Goal: Transaction & Acquisition: Download file/media

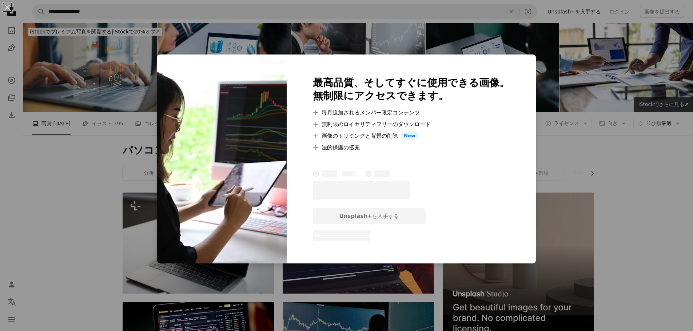
scroll to position [364, 0]
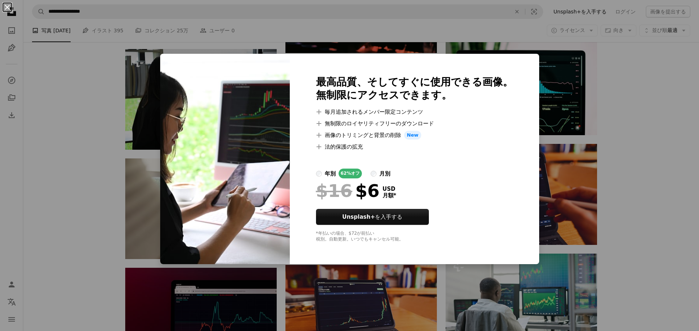
click at [7, 6] on button "An X shape" at bounding box center [7, 7] width 9 height 9
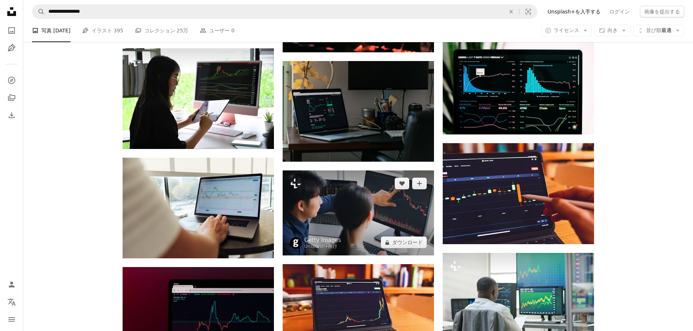
click at [359, 227] on img at bounding box center [358, 213] width 151 height 85
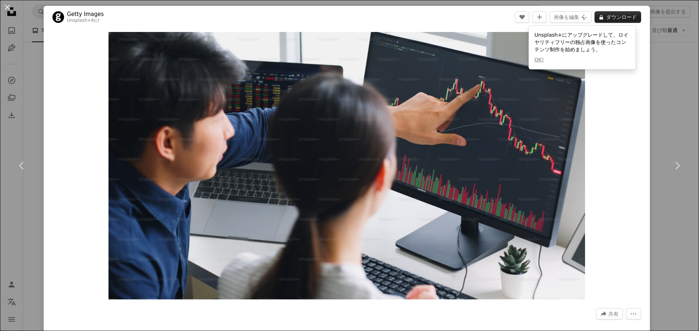
click at [615, 16] on button "A lock ダウンロード" at bounding box center [617, 17] width 47 height 12
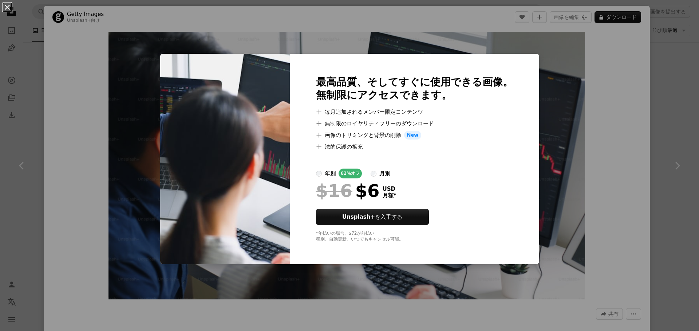
click at [7, 8] on button "An X shape" at bounding box center [7, 7] width 9 height 9
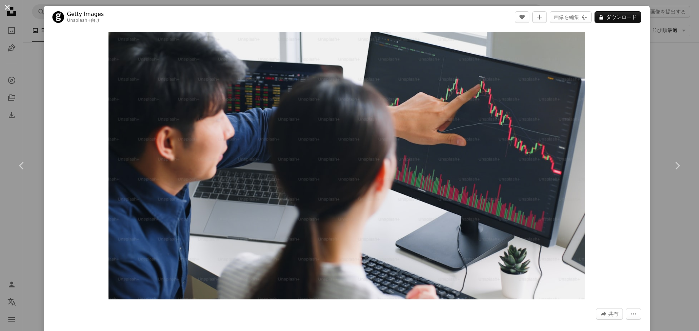
click at [8, 6] on button "An X shape" at bounding box center [7, 7] width 9 height 9
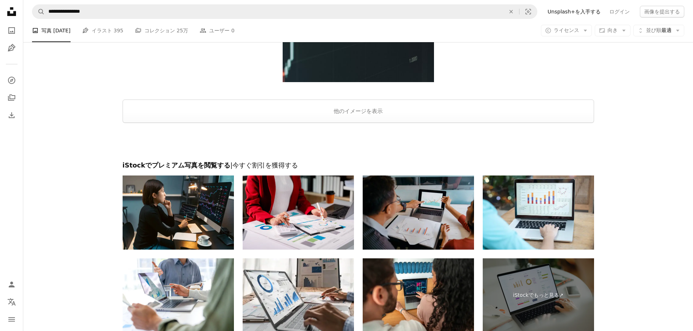
scroll to position [1187, 0]
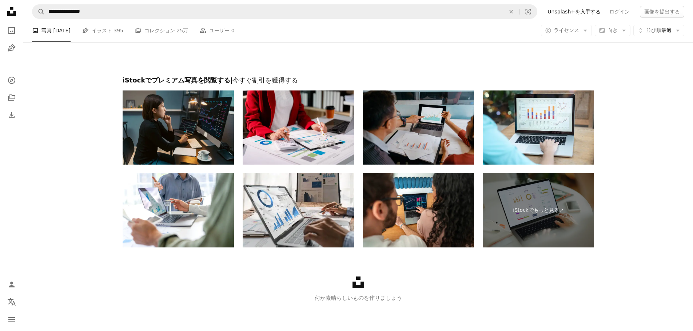
click at [181, 128] on img at bounding box center [178, 128] width 111 height 74
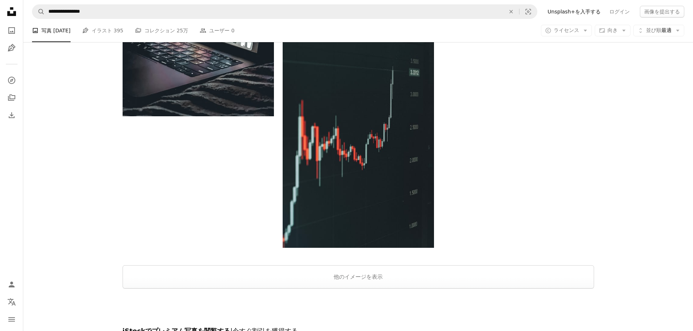
scroll to position [933, 0]
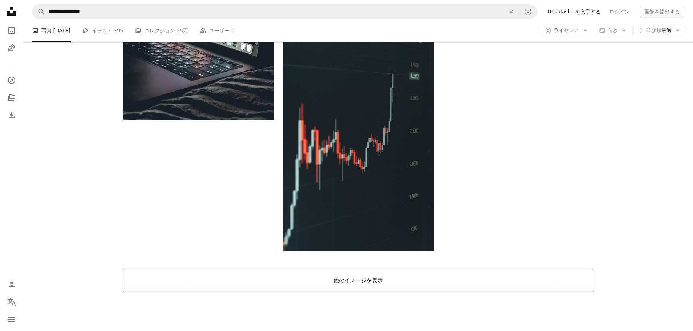
click at [362, 286] on button "他のイメージを表示" at bounding box center [359, 280] width 472 height 23
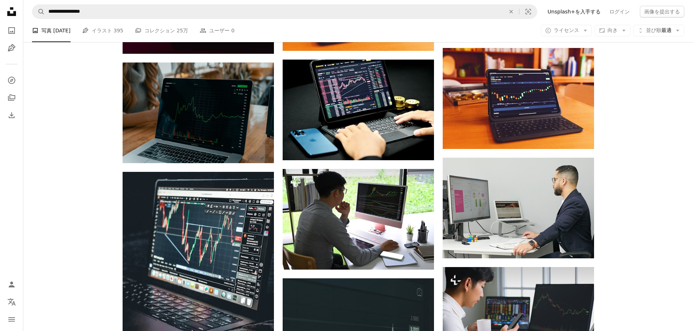
scroll to position [678, 0]
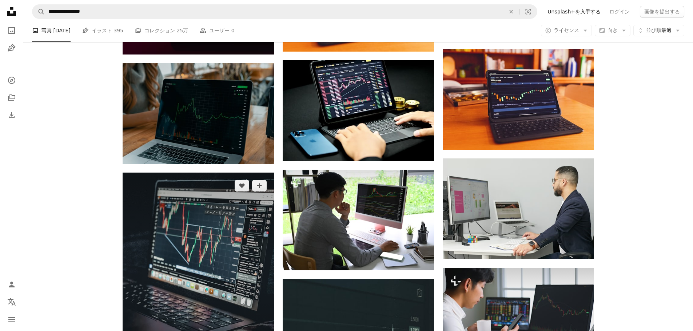
drag, startPoint x: 205, startPoint y: 244, endPoint x: 192, endPoint y: 244, distance: 13.5
click at [192, 244] on img at bounding box center [198, 274] width 151 height 202
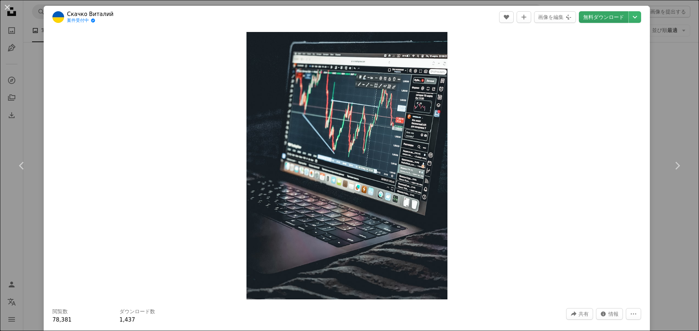
click at [606, 16] on link "無料ダウンロード" at bounding box center [603, 17] width 49 height 12
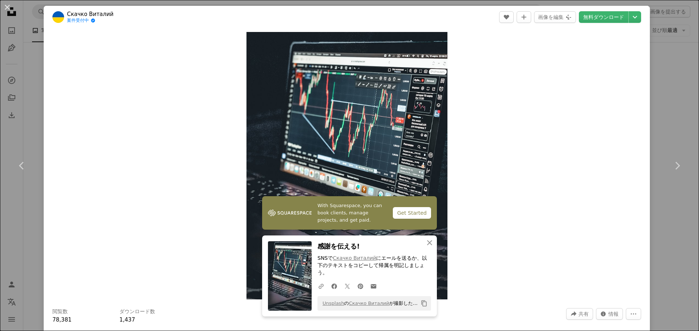
click at [79, 32] on div "Zoom in" at bounding box center [347, 165] width 606 height 275
click at [8, 8] on button "An X shape" at bounding box center [7, 7] width 9 height 9
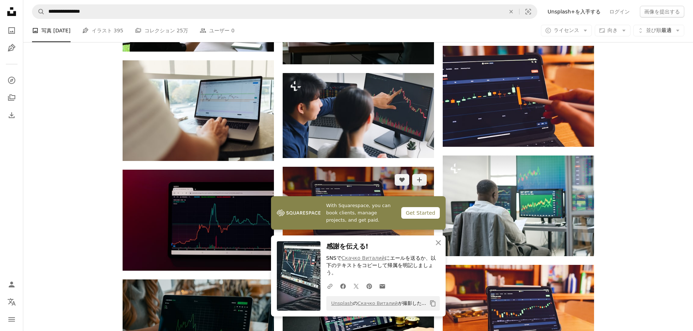
scroll to position [387, 0]
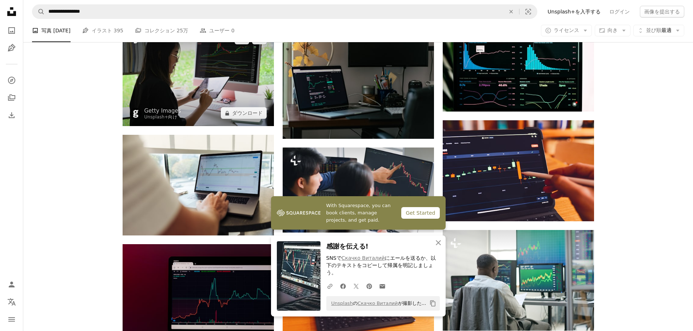
click at [211, 95] on img at bounding box center [198, 75] width 151 height 101
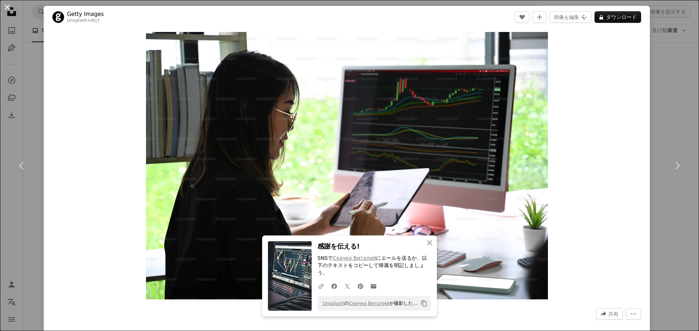
click at [9, 8] on button "An X shape" at bounding box center [7, 7] width 9 height 9
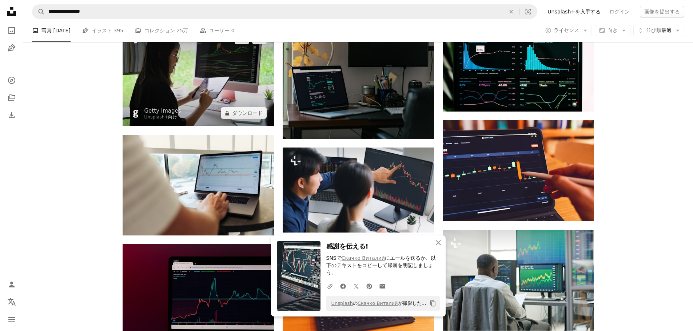
click at [172, 73] on img at bounding box center [198, 75] width 151 height 101
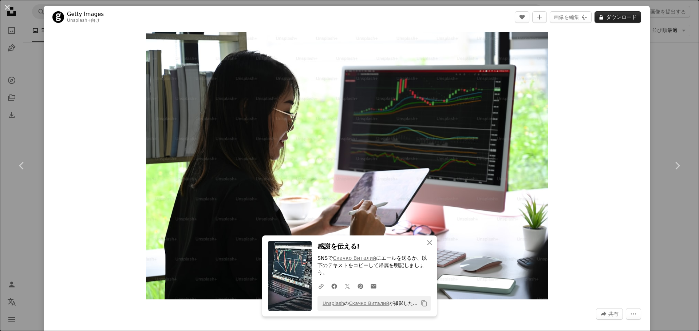
click at [617, 18] on button "A lock ダウンロード" at bounding box center [617, 17] width 47 height 12
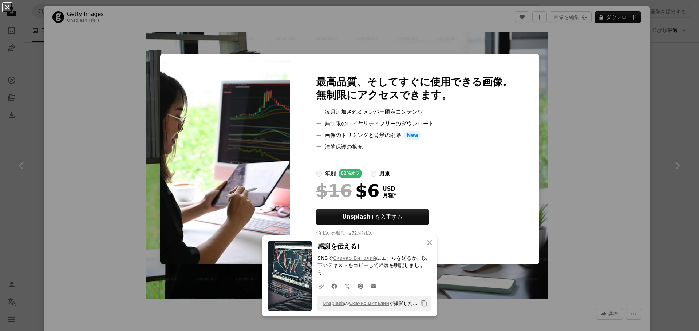
click at [7, 9] on button "An X shape" at bounding box center [7, 7] width 9 height 9
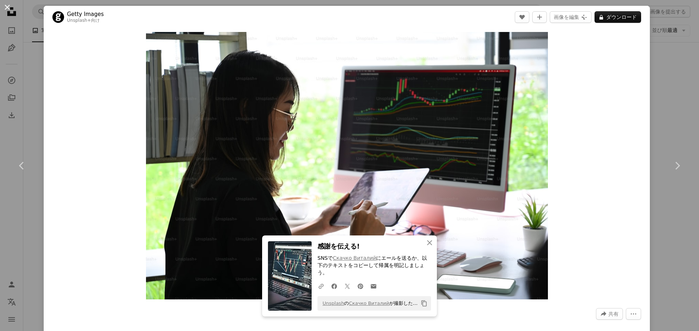
click at [9, 9] on button "An X shape" at bounding box center [7, 7] width 9 height 9
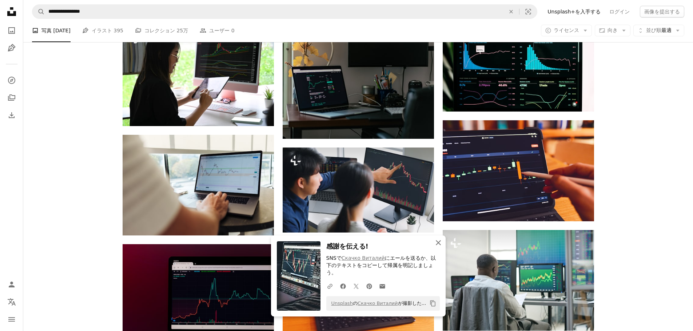
click at [437, 247] on icon "An X shape" at bounding box center [438, 243] width 9 height 9
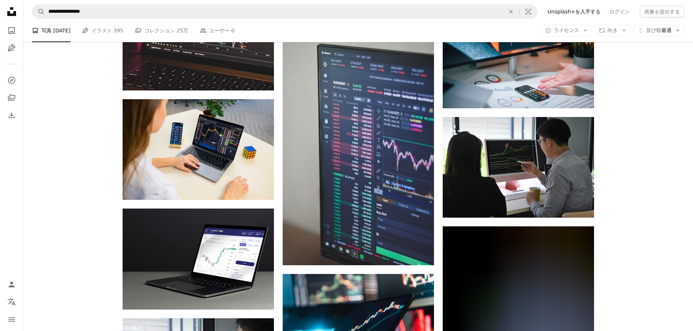
scroll to position [1601, 0]
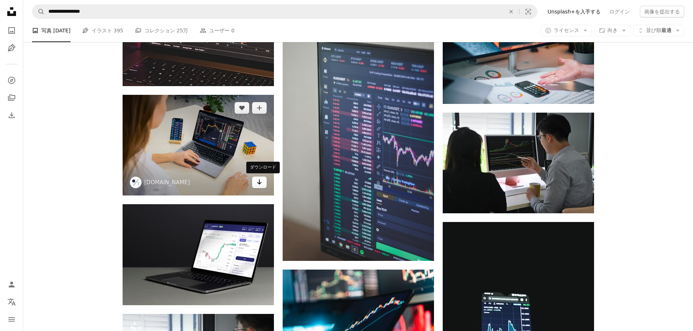
click at [260, 184] on icon "ダウンロード" at bounding box center [259, 182] width 5 height 5
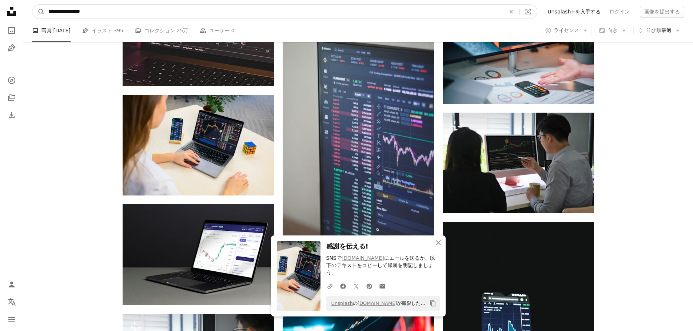
click at [132, 11] on input "**********" at bounding box center [274, 12] width 458 height 14
type input "*"
type input "****"
click button "A magnifying glass" at bounding box center [38, 12] width 12 height 14
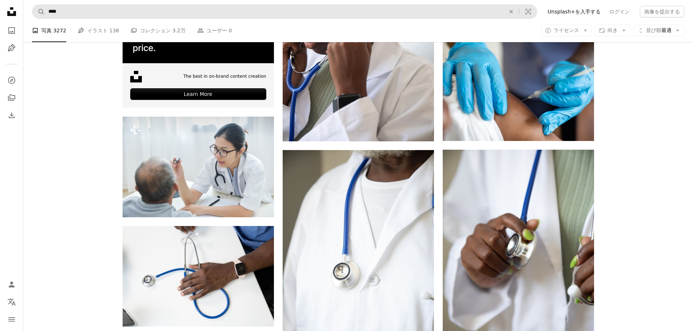
scroll to position [1274, 0]
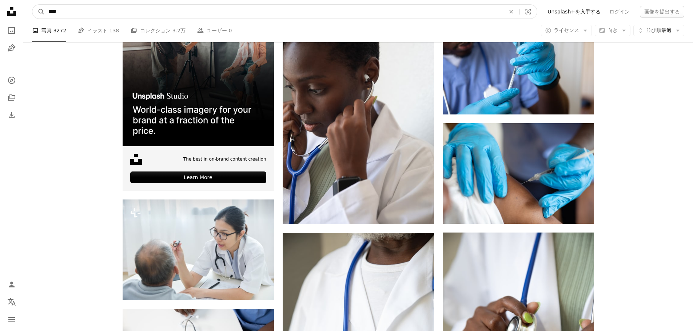
click at [84, 13] on input "****" at bounding box center [274, 12] width 458 height 14
type input "*"
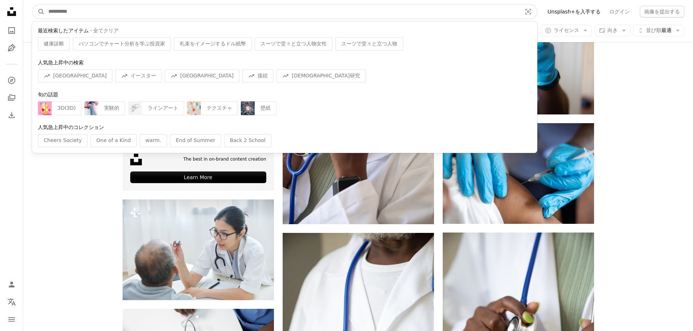
type input "*"
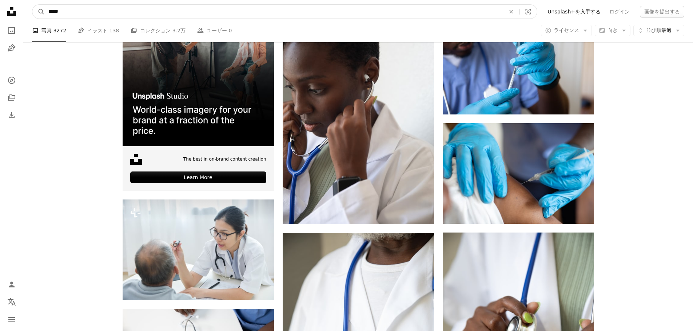
type input "*****"
click at [32, 5] on button "A magnifying glass" at bounding box center [38, 12] width 12 height 14
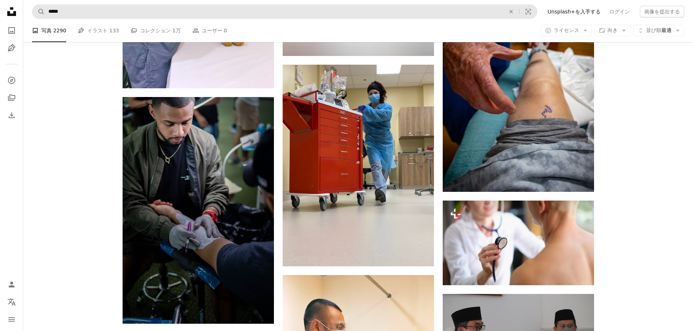
scroll to position [3566, 0]
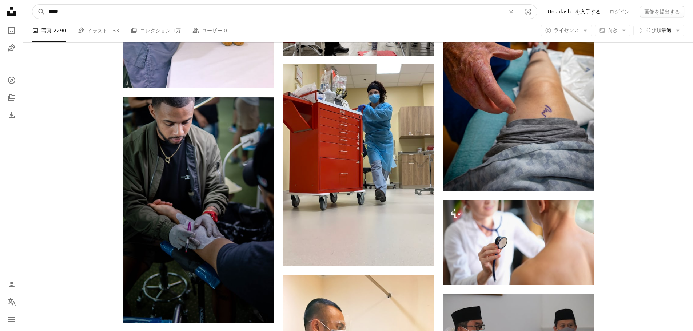
click at [78, 15] on input "*****" at bounding box center [274, 12] width 458 height 14
type input "*"
type input "****"
click at [32, 5] on button "A magnifying glass" at bounding box center [38, 12] width 12 height 14
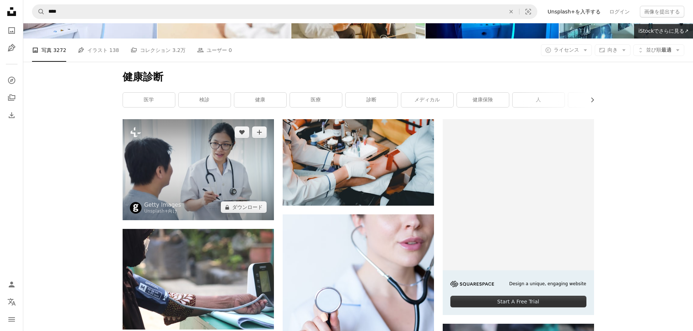
scroll to position [73, 0]
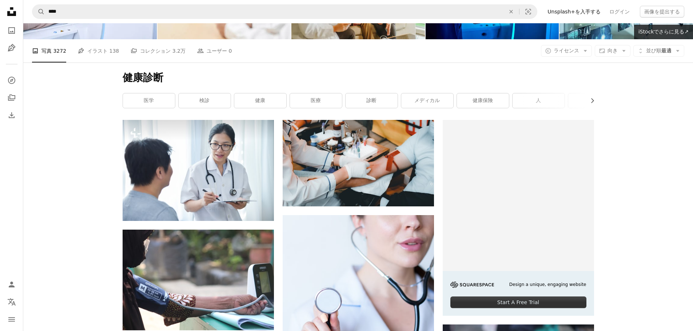
drag, startPoint x: 247, startPoint y: 211, endPoint x: 76, endPoint y: 151, distance: 181.3
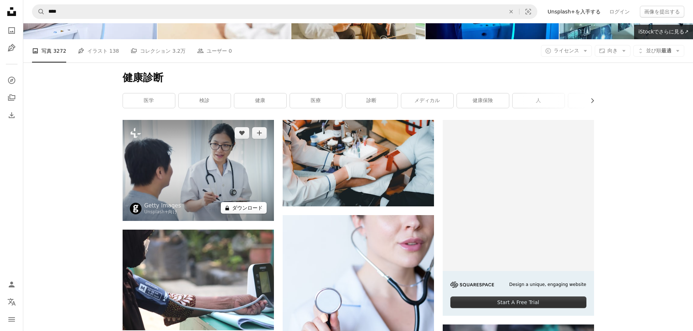
click at [251, 208] on button "A lock ダウンロード" at bounding box center [244, 208] width 46 height 12
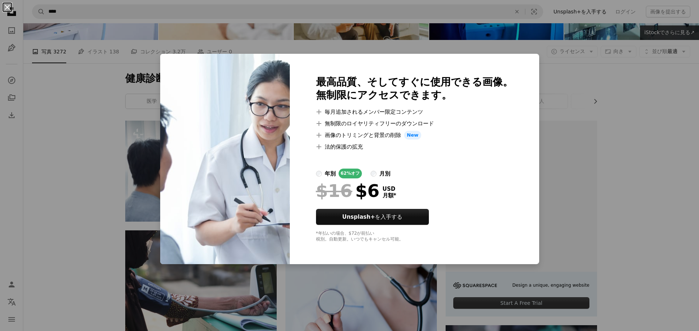
click at [5, 6] on button "An X shape" at bounding box center [7, 7] width 9 height 9
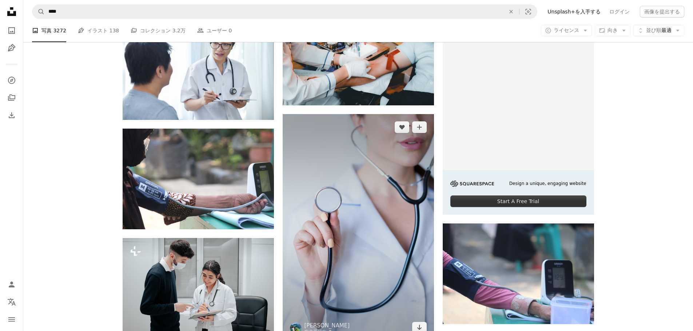
scroll to position [182, 0]
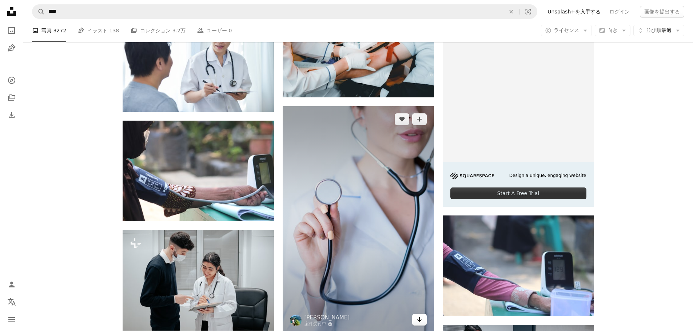
click at [421, 324] on icon "Arrow pointing down" at bounding box center [420, 319] width 6 height 9
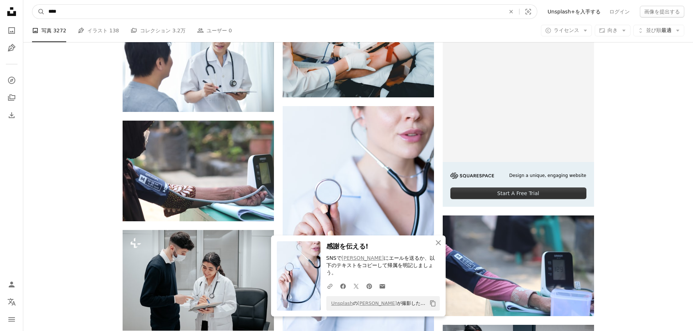
click at [95, 12] on input "****" at bounding box center [274, 12] width 458 height 14
type input "*"
type input "***"
click button "A magnifying glass" at bounding box center [38, 12] width 12 height 14
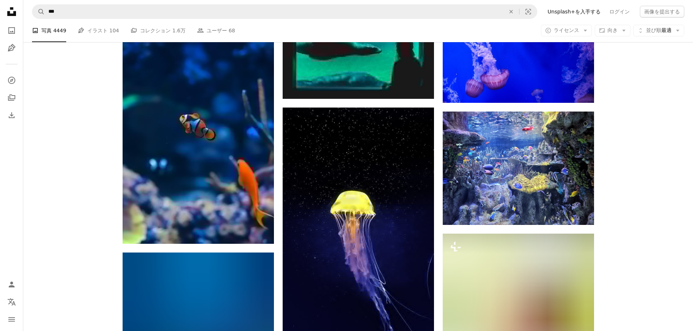
scroll to position [3202, 0]
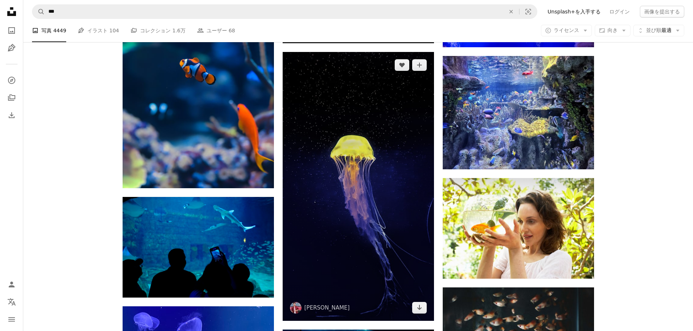
drag, startPoint x: 79, startPoint y: 176, endPoint x: 392, endPoint y: 163, distance: 312.8
click at [392, 163] on img at bounding box center [358, 186] width 151 height 269
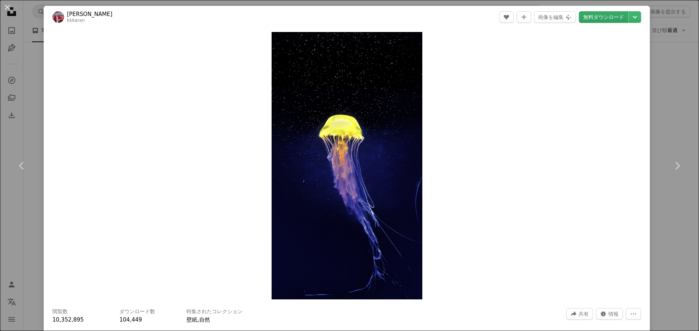
click at [597, 14] on link "無料ダウンロード" at bounding box center [603, 17] width 49 height 12
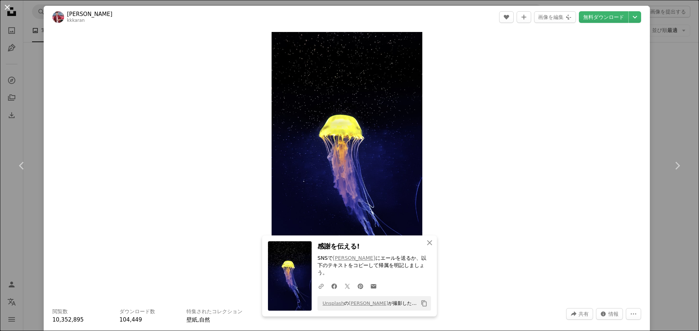
click at [5, 6] on button "An X shape" at bounding box center [7, 7] width 9 height 9
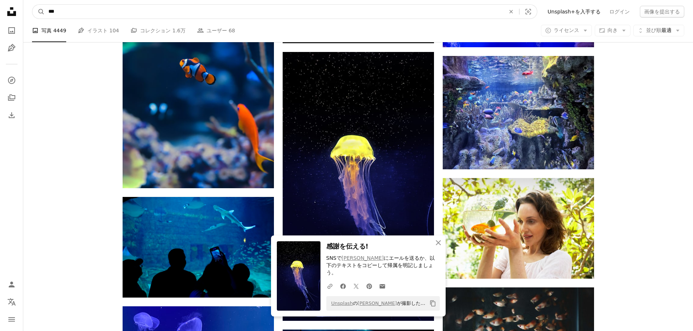
drag, startPoint x: 83, startPoint y: 12, endPoint x: 46, endPoint y: 12, distance: 37.1
click at [46, 12] on input "***" at bounding box center [274, 12] width 458 height 14
type input "**********"
click button "A magnifying glass" at bounding box center [38, 12] width 12 height 14
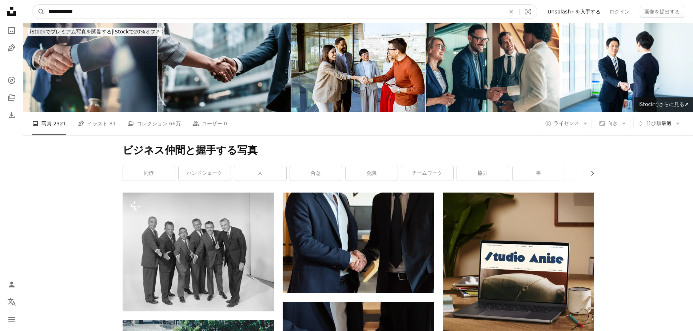
click at [111, 11] on input "**********" at bounding box center [274, 12] width 458 height 14
type input "**********"
click button "A magnifying glass" at bounding box center [38, 12] width 12 height 14
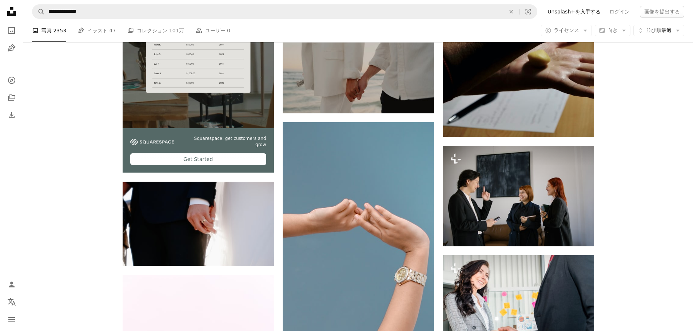
scroll to position [1019, 0]
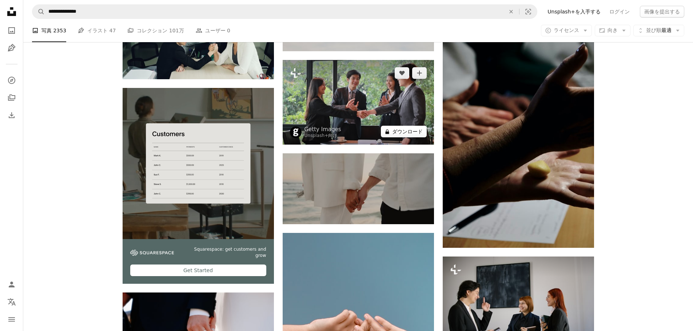
click at [404, 136] on button "A lock ダウンロード" at bounding box center [404, 132] width 46 height 12
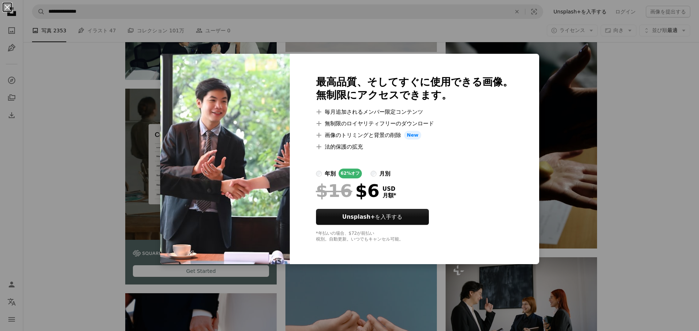
click at [10, 9] on button "An X shape" at bounding box center [7, 7] width 9 height 9
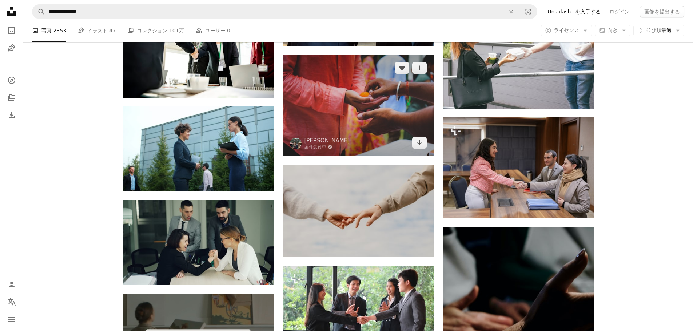
scroll to position [801, 0]
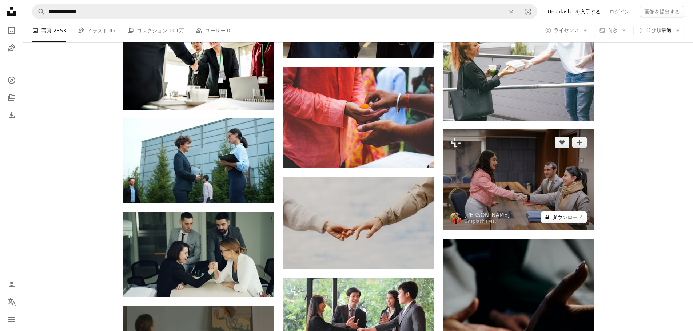
click at [568, 220] on button "A lock ダウンロード" at bounding box center [564, 218] width 46 height 12
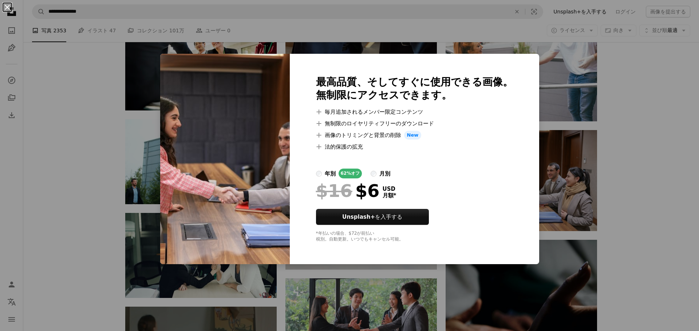
click at [6, 8] on button "An X shape" at bounding box center [7, 7] width 9 height 9
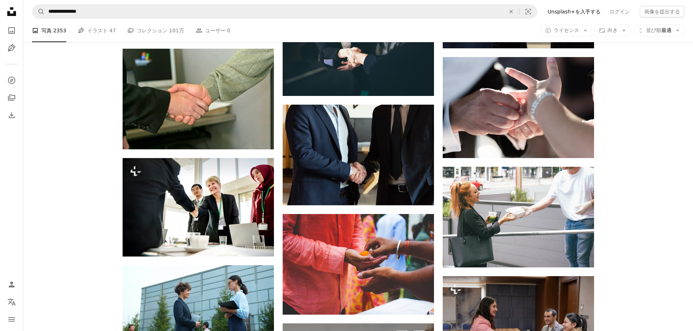
scroll to position [655, 0]
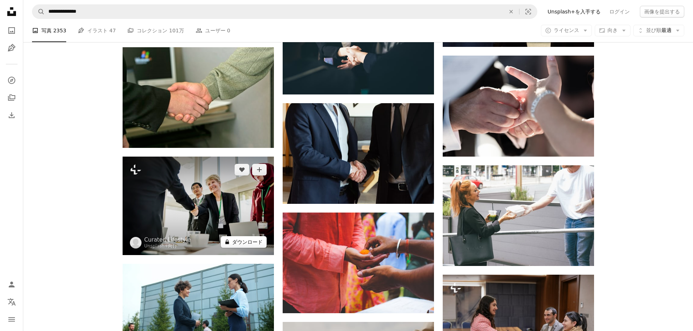
click at [247, 241] on button "A lock ダウンロード" at bounding box center [244, 243] width 46 height 12
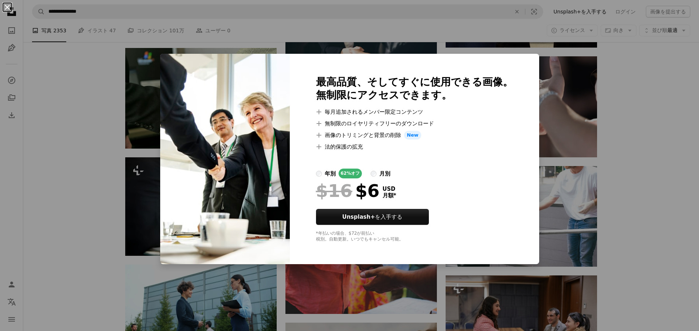
click at [5, 9] on button "An X shape" at bounding box center [7, 7] width 9 height 9
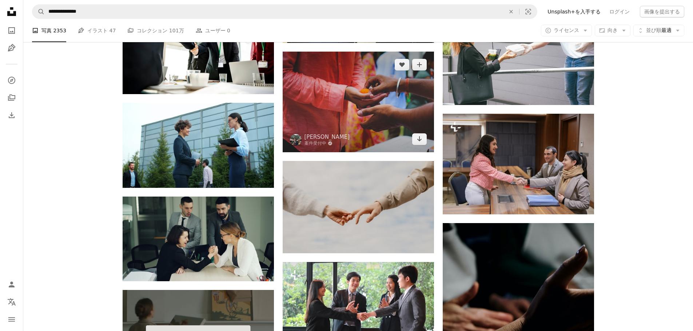
scroll to position [837, 0]
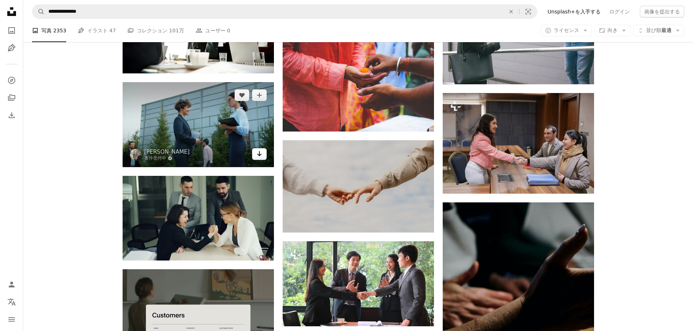
click at [262, 156] on link "Arrow pointing down" at bounding box center [259, 154] width 15 height 12
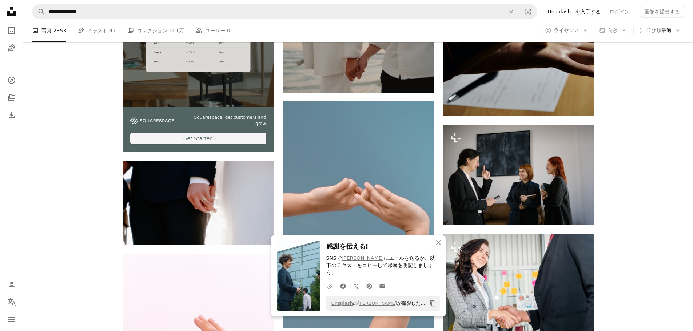
scroll to position [1164, 0]
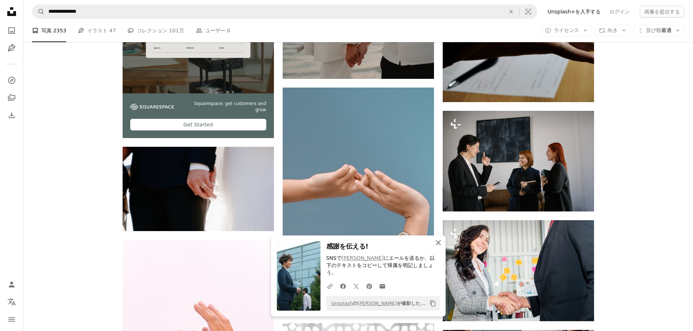
click at [437, 247] on icon "An X shape" at bounding box center [438, 243] width 9 height 9
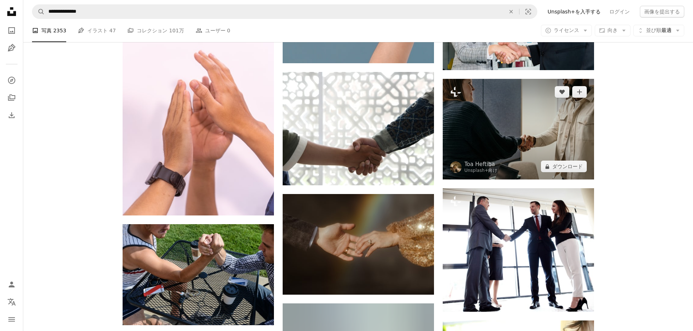
scroll to position [1419, 0]
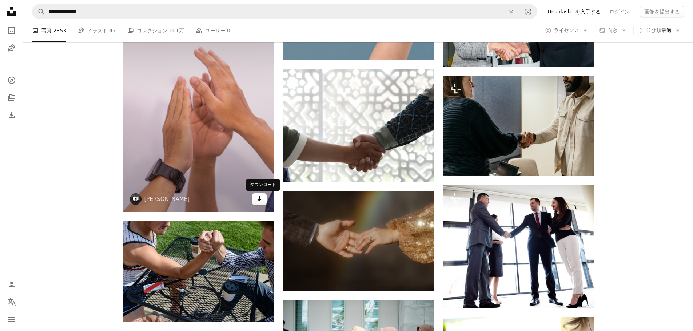
click at [264, 202] on link "Arrow pointing down" at bounding box center [259, 200] width 15 height 12
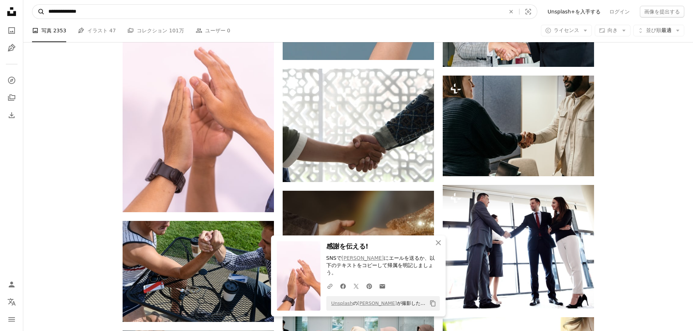
drag, startPoint x: 138, startPoint y: 9, endPoint x: 44, endPoint y: 10, distance: 94.6
click at [44, 10] on form "**********" at bounding box center [284, 11] width 505 height 15
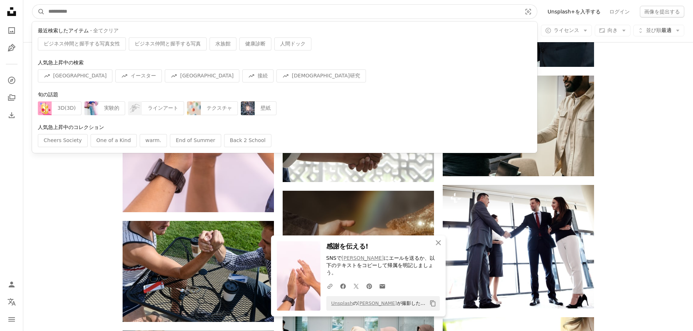
type input "*"
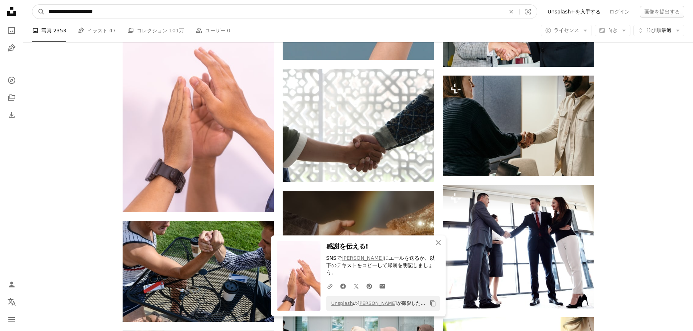
type input "**********"
click at [147, 13] on input "**********" at bounding box center [274, 12] width 458 height 14
click button "A magnifying glass" at bounding box center [38, 12] width 12 height 14
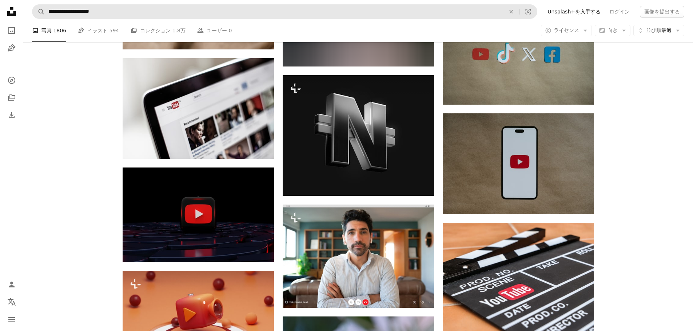
scroll to position [3166, 0]
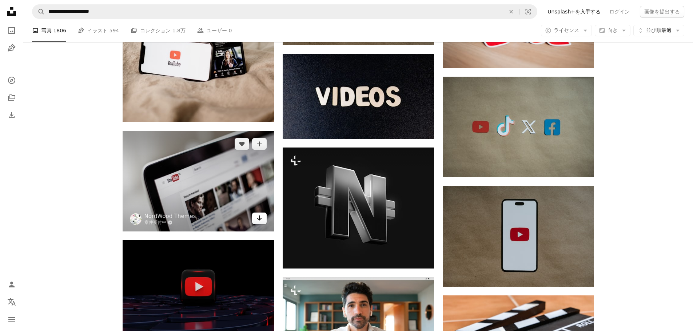
click at [261, 222] on link "Arrow pointing down" at bounding box center [259, 219] width 15 height 12
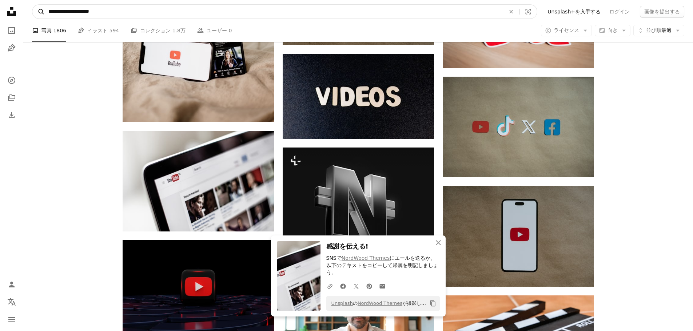
drag, startPoint x: 136, startPoint y: 12, endPoint x: 35, endPoint y: 8, distance: 101.2
click at [35, 8] on form "**********" at bounding box center [284, 11] width 505 height 15
type input "**********"
click button "A magnifying glass" at bounding box center [38, 12] width 12 height 14
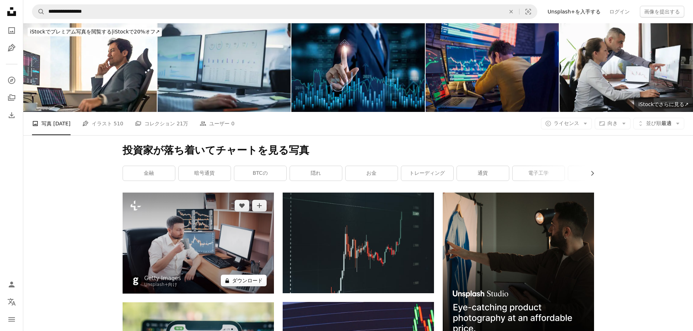
click at [244, 284] on button "A lock ダウンロード" at bounding box center [244, 281] width 46 height 12
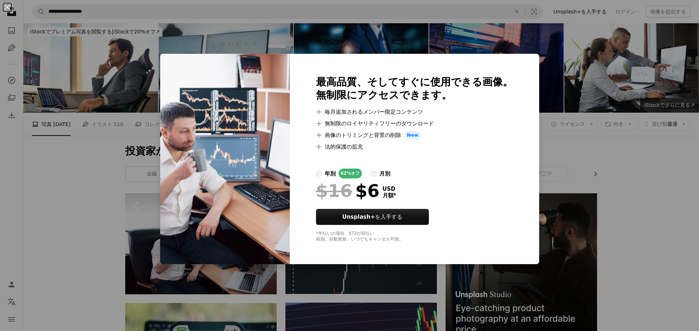
click at [8, 8] on button "An X shape" at bounding box center [7, 7] width 9 height 9
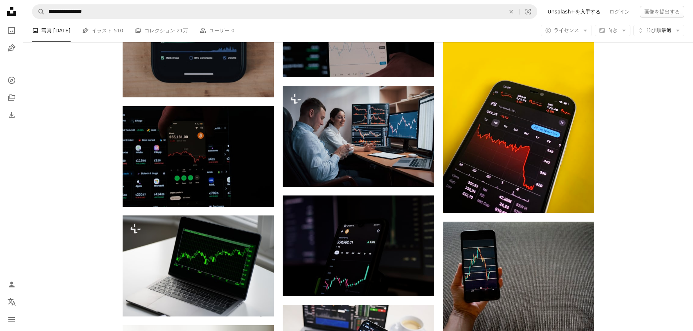
scroll to position [1674, 0]
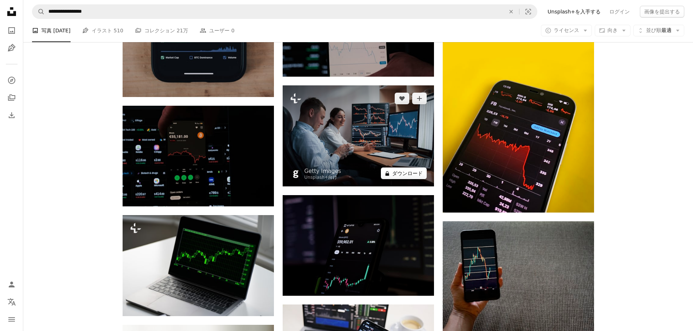
click at [412, 175] on button "A lock ダウンロード" at bounding box center [404, 174] width 46 height 12
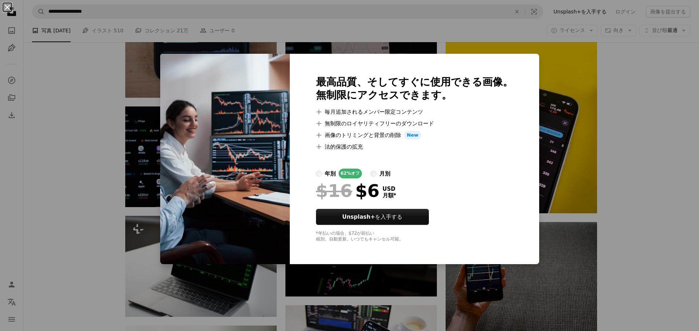
click at [3, 10] on button "An X shape" at bounding box center [7, 7] width 9 height 9
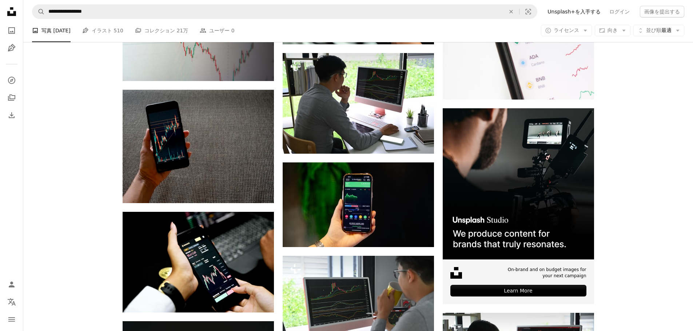
scroll to position [2256, 0]
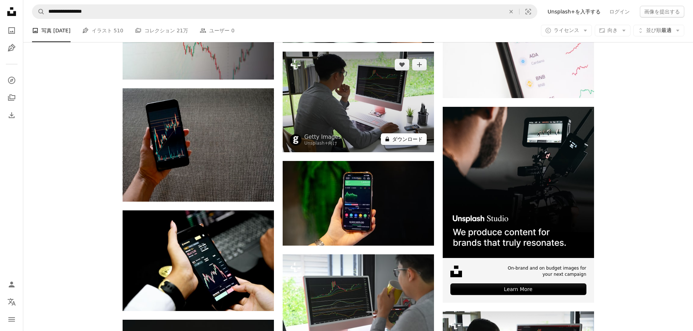
click at [408, 143] on button "A lock ダウンロード" at bounding box center [404, 140] width 46 height 12
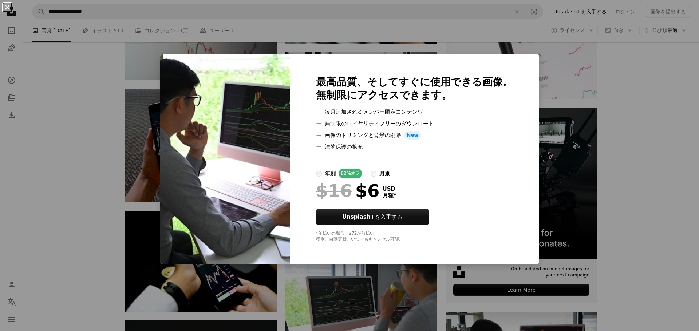
click at [5, 5] on button "An X shape" at bounding box center [7, 7] width 9 height 9
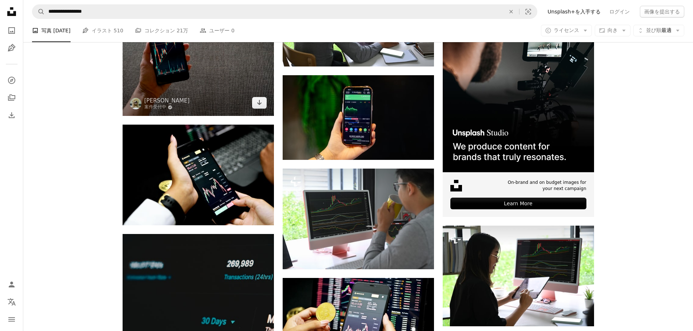
scroll to position [2438, 0]
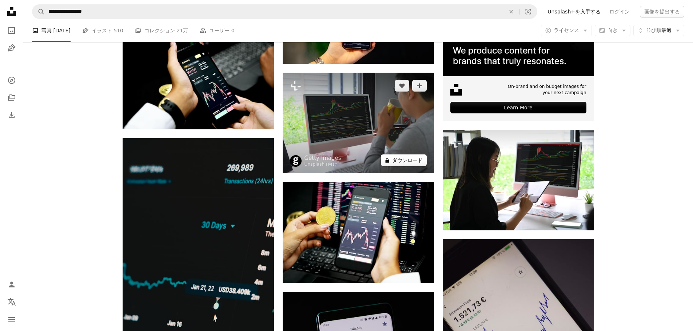
click at [407, 164] on button "A lock ダウンロード" at bounding box center [404, 161] width 46 height 12
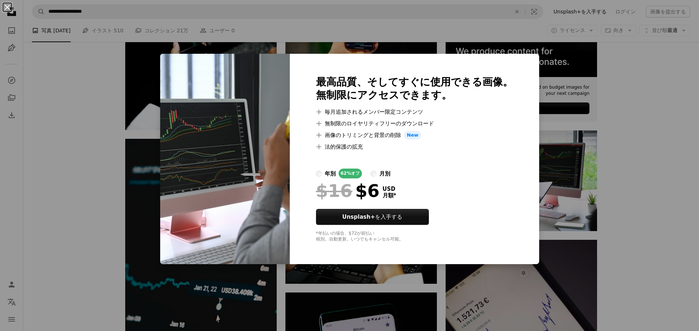
click at [4, 4] on button "An X shape" at bounding box center [7, 7] width 9 height 9
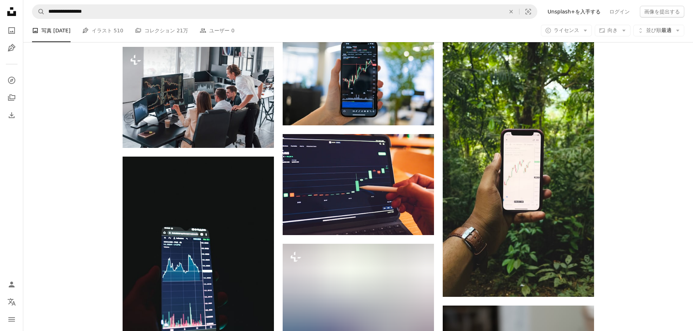
scroll to position [946, 0]
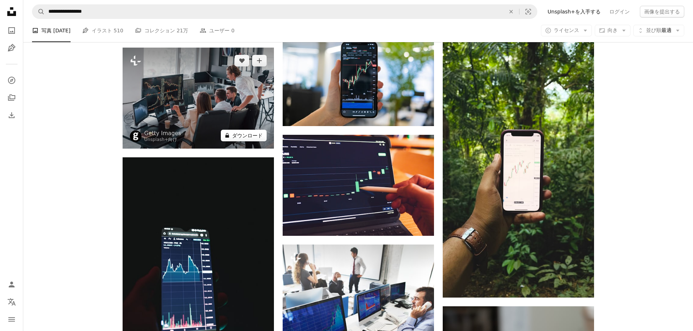
click at [239, 139] on button "A lock ダウンロード" at bounding box center [244, 136] width 46 height 12
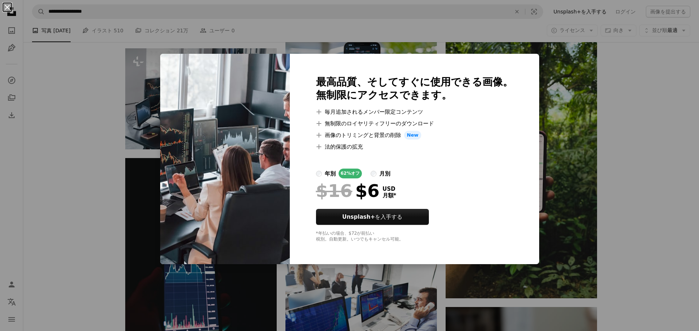
click at [8, 10] on button "An X shape" at bounding box center [7, 7] width 9 height 9
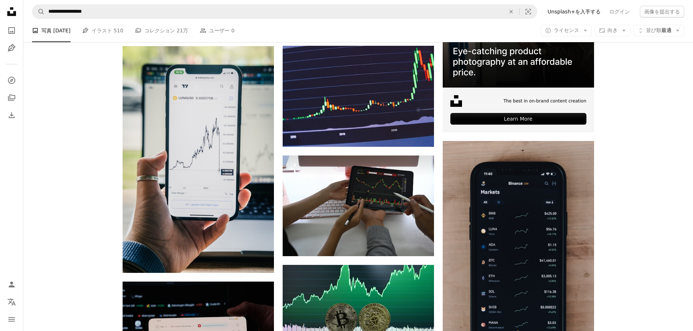
scroll to position [255, 0]
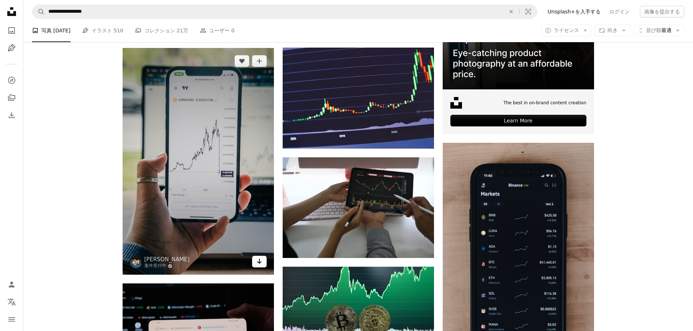
click at [260, 264] on icon "Arrow pointing down" at bounding box center [260, 261] width 6 height 9
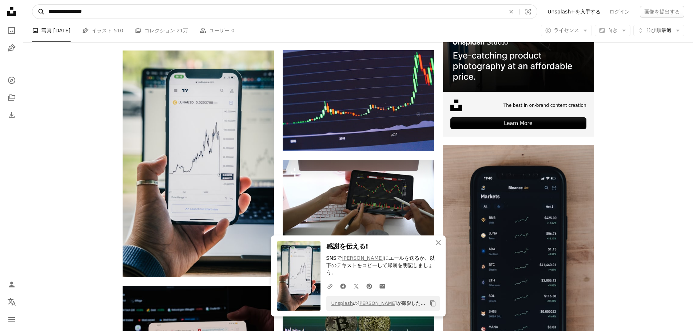
scroll to position [250, 0]
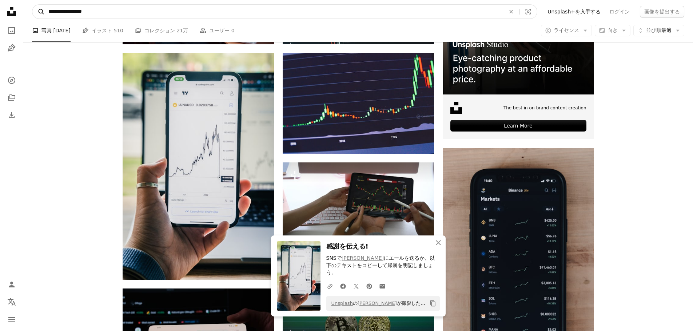
drag, startPoint x: 146, startPoint y: 15, endPoint x: 43, endPoint y: 6, distance: 102.6
click at [44, 7] on form "**********" at bounding box center [284, 11] width 505 height 15
type input "****"
click button "A magnifying glass" at bounding box center [38, 12] width 12 height 14
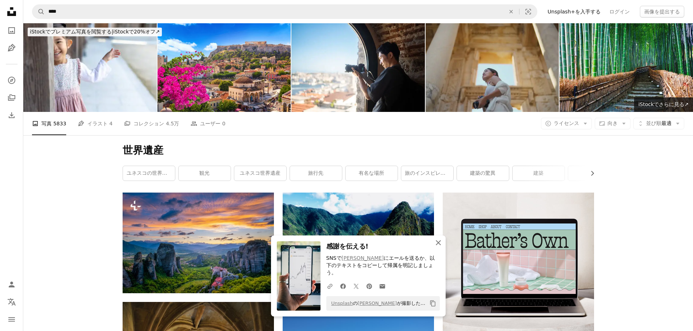
click at [441, 247] on icon "An X shape" at bounding box center [438, 243] width 9 height 9
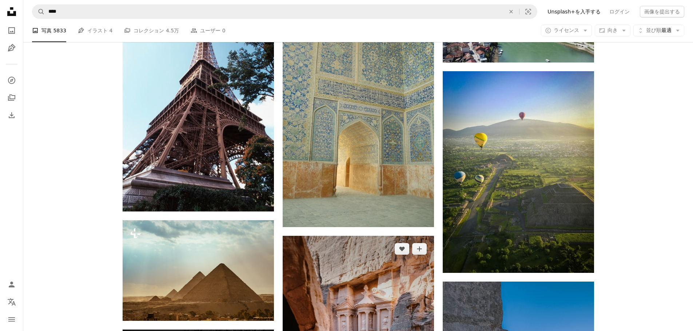
scroll to position [9425, 0]
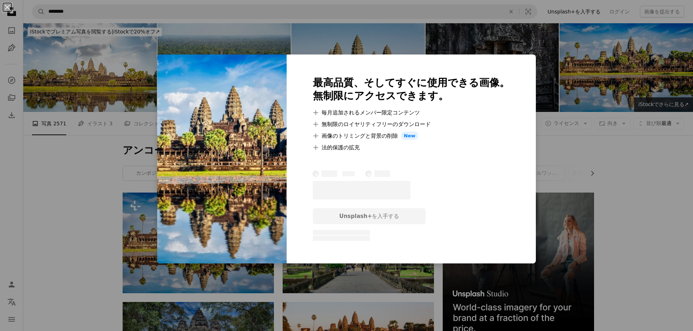
scroll to position [73, 0]
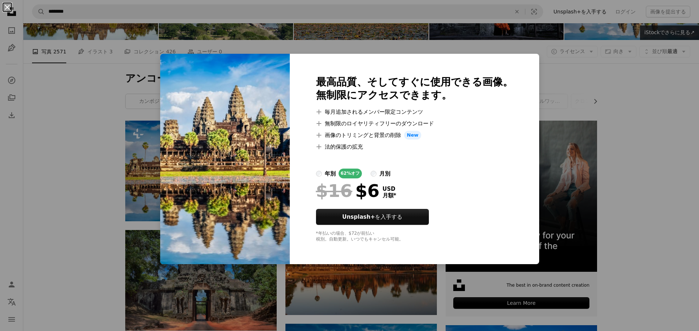
click at [7, 9] on button "An X shape" at bounding box center [7, 7] width 9 height 9
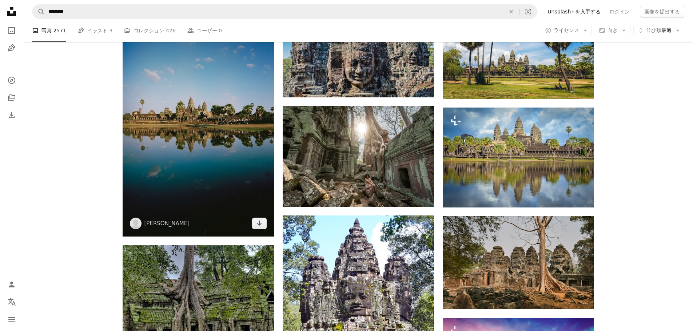
scroll to position [400, 0]
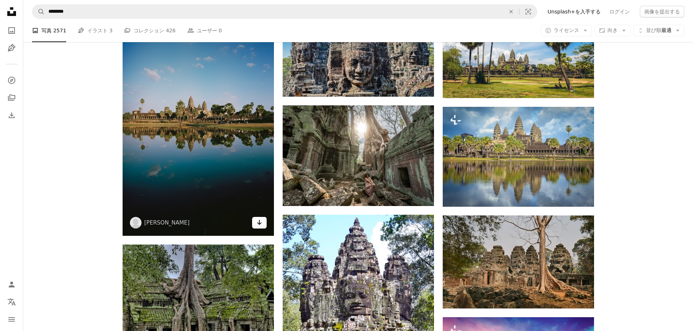
click at [257, 227] on icon "Arrow pointing down" at bounding box center [260, 222] width 6 height 9
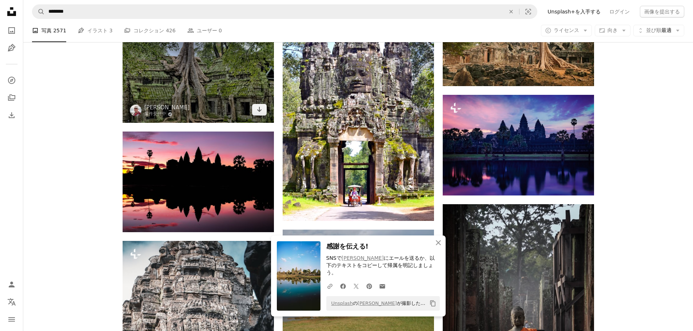
scroll to position [582, 0]
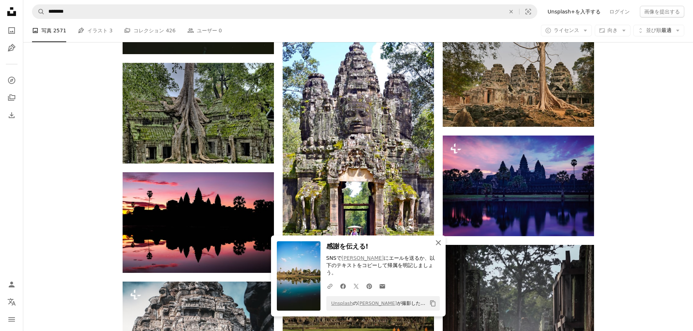
click at [435, 247] on icon "An X shape" at bounding box center [438, 243] width 9 height 9
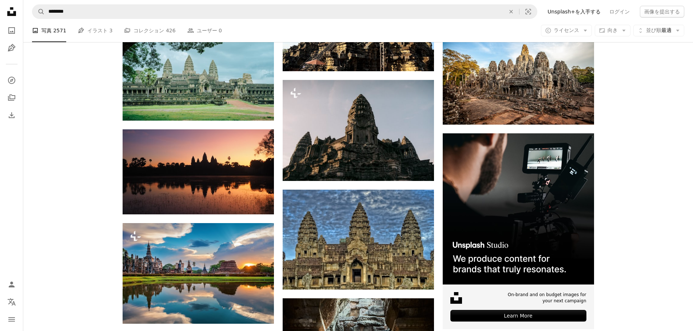
scroll to position [2355, 0]
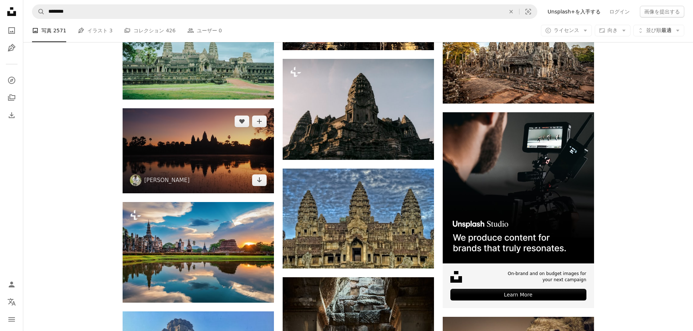
click at [259, 187] on img at bounding box center [198, 150] width 151 height 85
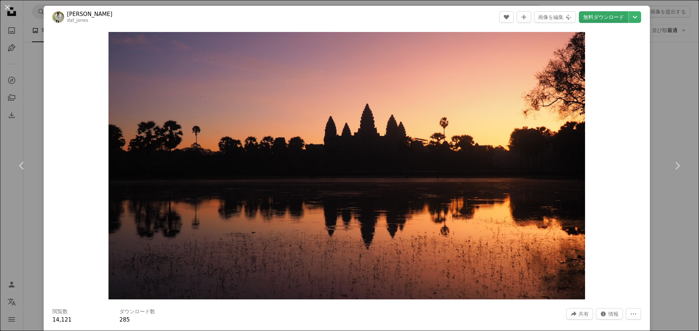
click at [608, 15] on link "無料ダウンロード" at bounding box center [603, 17] width 49 height 12
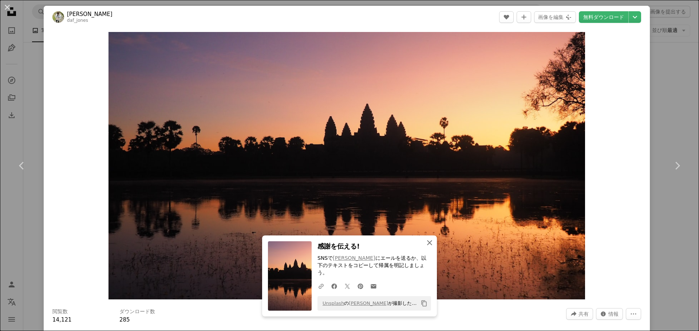
click at [425, 247] on icon "An X shape" at bounding box center [429, 243] width 9 height 9
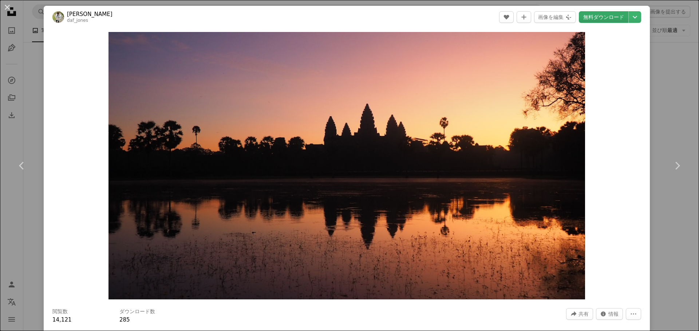
click at [593, 15] on link "無料ダウンロード" at bounding box center [603, 17] width 49 height 12
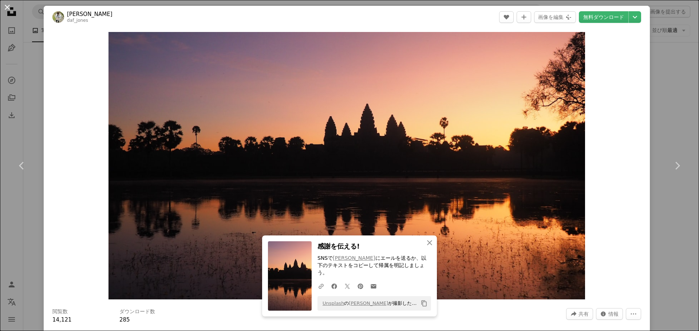
click at [9, 9] on button "An X shape" at bounding box center [7, 7] width 9 height 9
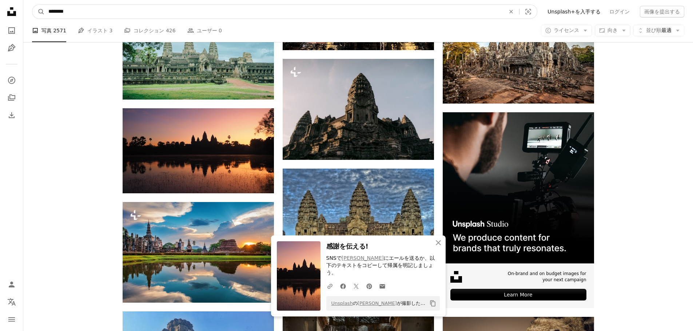
click at [145, 10] on input "********" at bounding box center [274, 12] width 458 height 14
type input "*"
type input "**********"
click at [32, 5] on button "A magnifying glass" at bounding box center [38, 12] width 12 height 14
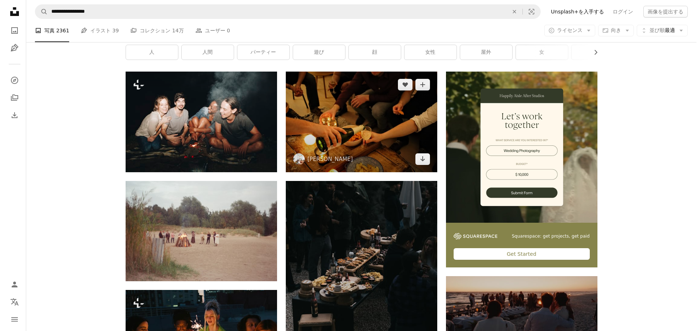
scroll to position [109, 0]
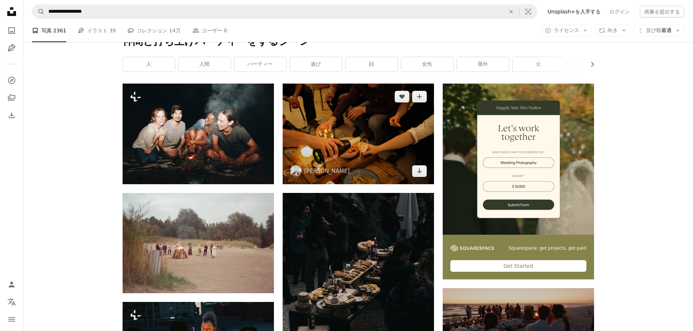
drag, startPoint x: 386, startPoint y: 134, endPoint x: 349, endPoint y: 131, distance: 37.3
click at [349, 131] on img at bounding box center [358, 134] width 151 height 101
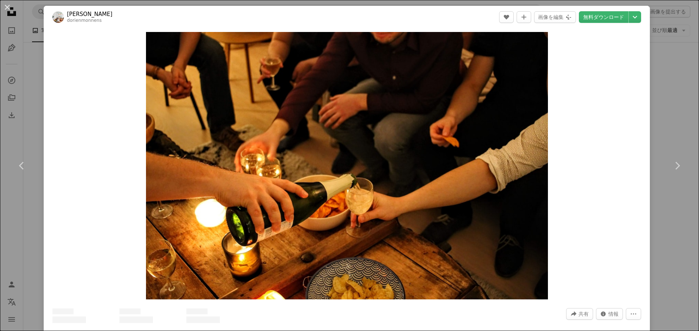
click at [349, 131] on img "この画像でズームインする" at bounding box center [347, 166] width 402 height 268
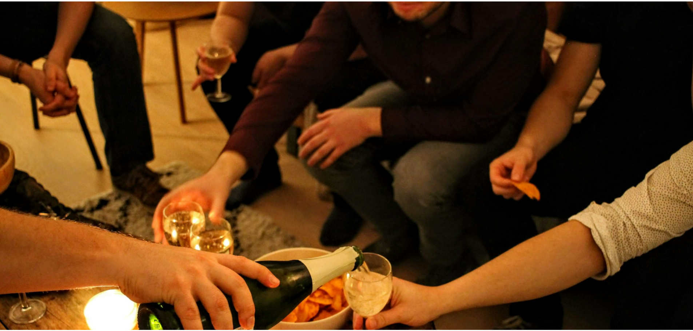
scroll to position [64, 0]
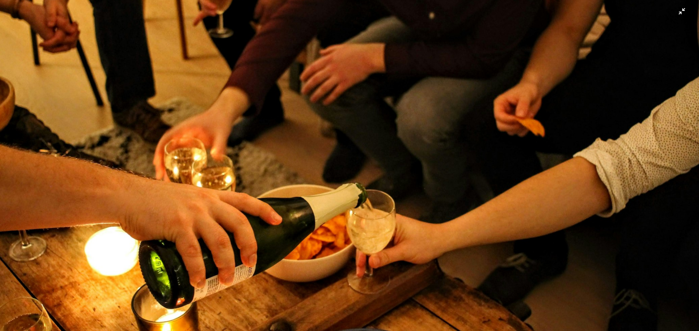
click at [674, 15] on img "この画像でズームアウトする" at bounding box center [349, 169] width 699 height 466
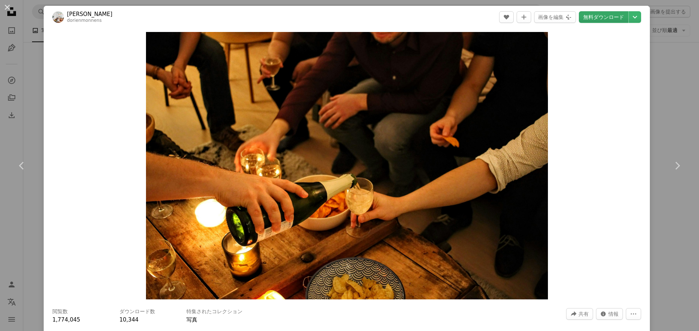
click at [590, 17] on link "無料ダウンロード" at bounding box center [603, 17] width 49 height 12
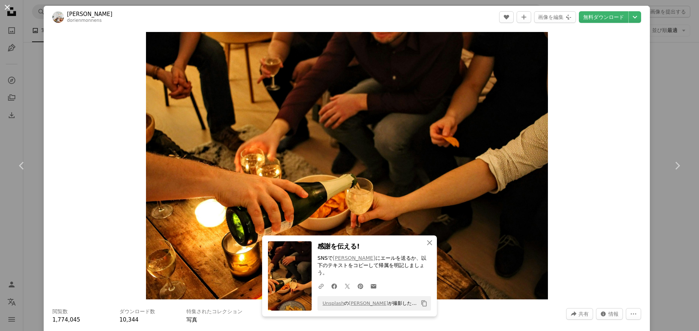
click at [7, 6] on button "An X shape" at bounding box center [7, 7] width 9 height 9
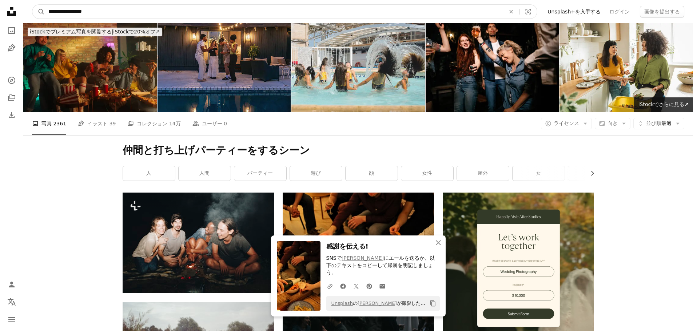
drag, startPoint x: 143, startPoint y: 12, endPoint x: 25, endPoint y: -7, distance: 119.5
type input "******"
click button "A magnifying glass" at bounding box center [38, 12] width 12 height 14
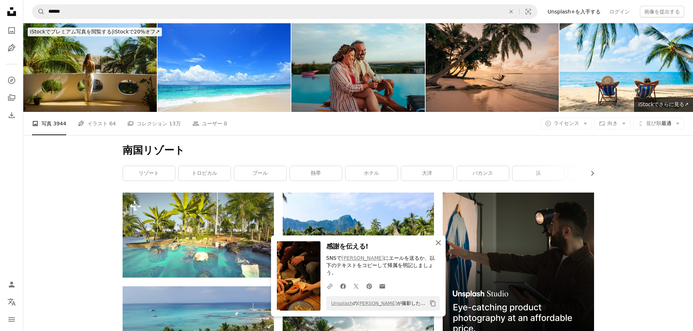
click at [438, 246] on icon "button" at bounding box center [438, 243] width 5 height 5
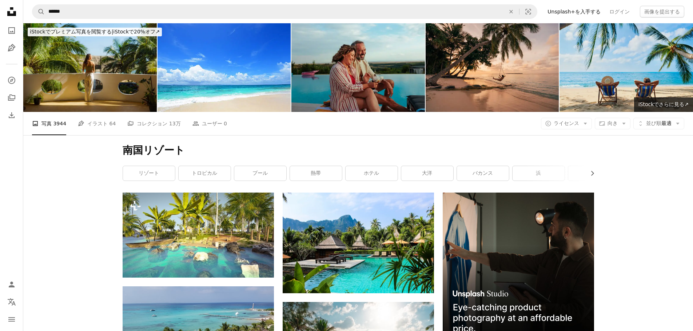
click at [633, 68] on img at bounding box center [627, 67] width 134 height 89
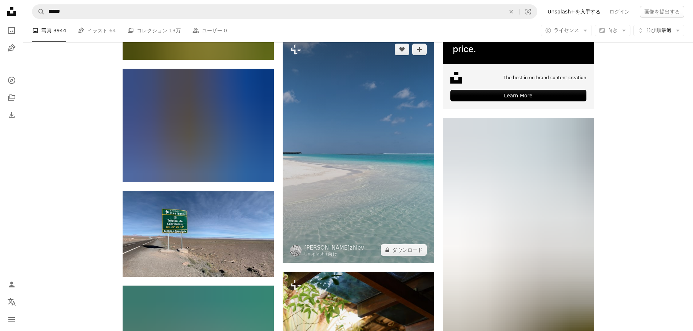
scroll to position [2620, 0]
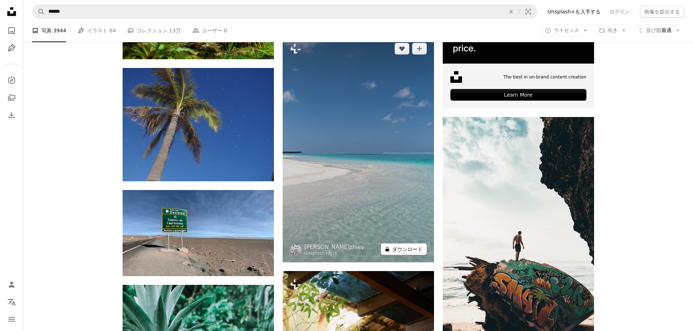
click at [399, 253] on button "A lock ダウンロード" at bounding box center [404, 250] width 46 height 12
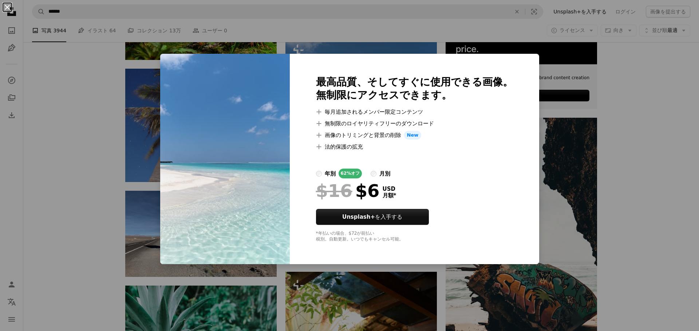
click at [7, 7] on button "An X shape" at bounding box center [7, 7] width 9 height 9
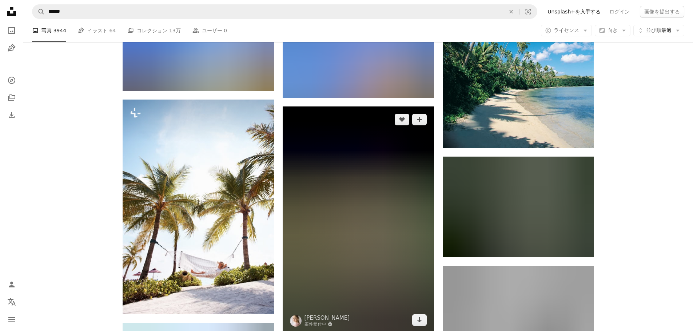
scroll to position [764, 0]
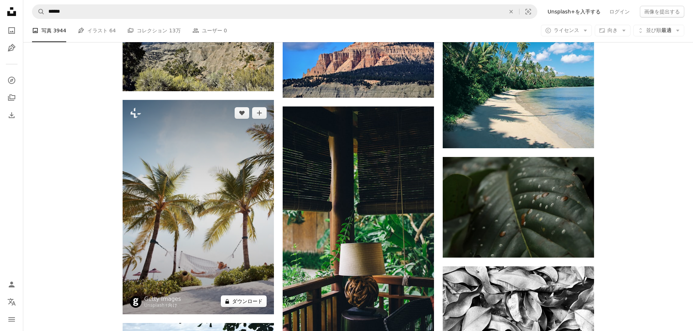
click at [229, 303] on icon at bounding box center [227, 301] width 4 height 5
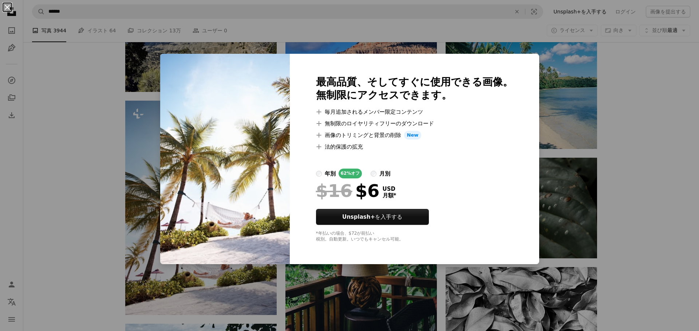
click at [5, 11] on button "An X shape" at bounding box center [7, 7] width 9 height 9
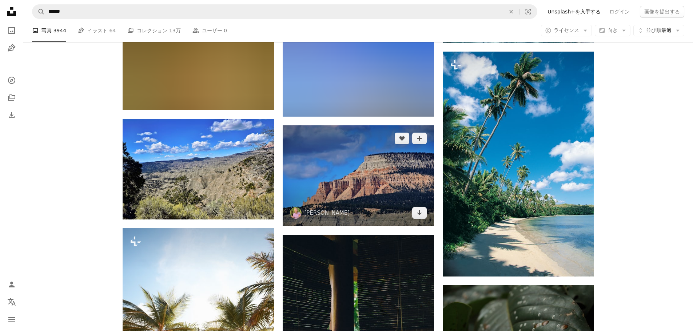
scroll to position [619, 0]
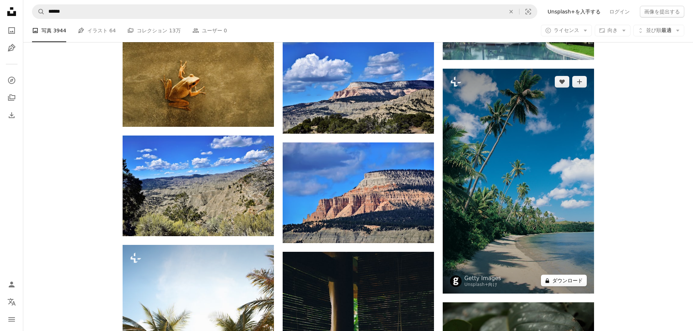
click at [560, 280] on button "A lock ダウンロード" at bounding box center [564, 281] width 46 height 12
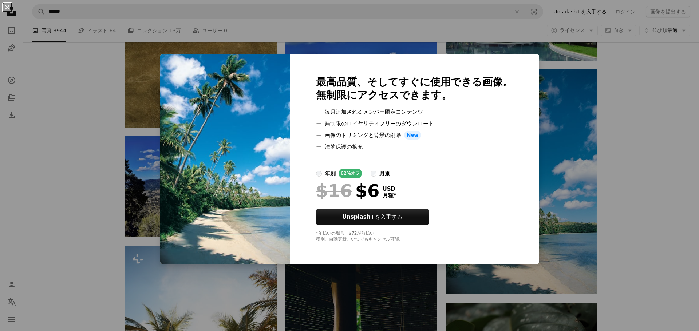
click at [4, 8] on button "An X shape" at bounding box center [7, 7] width 9 height 9
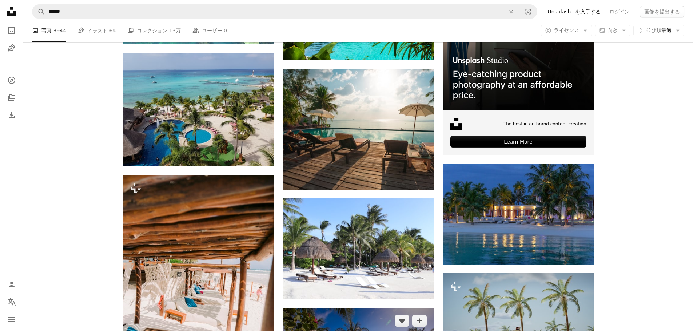
scroll to position [218, 0]
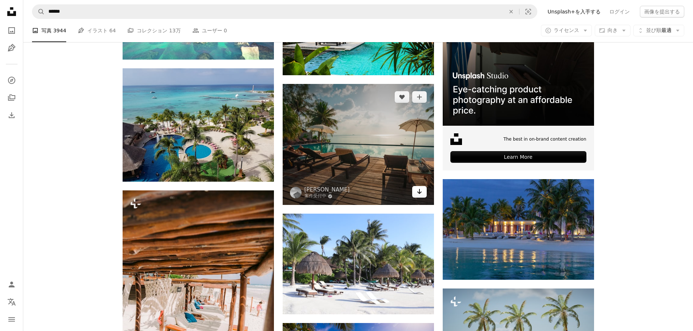
click at [418, 193] on icon "Arrow pointing down" at bounding box center [420, 191] width 6 height 9
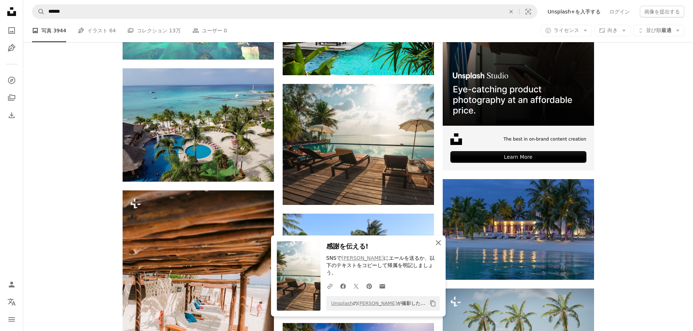
click at [440, 247] on icon "An X shape" at bounding box center [438, 243] width 9 height 9
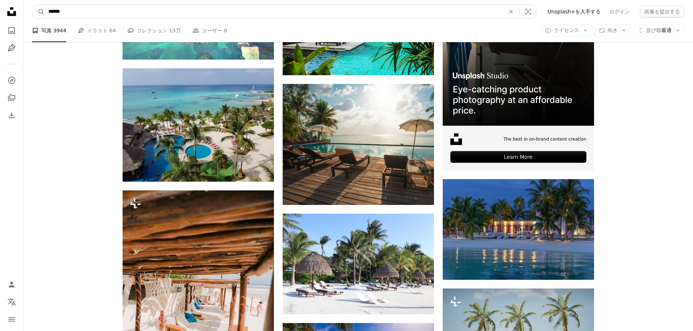
click at [102, 16] on input "******" at bounding box center [274, 12] width 458 height 14
type input "*"
type input "*****"
click at [32, 5] on button "A magnifying glass" at bounding box center [38, 12] width 12 height 14
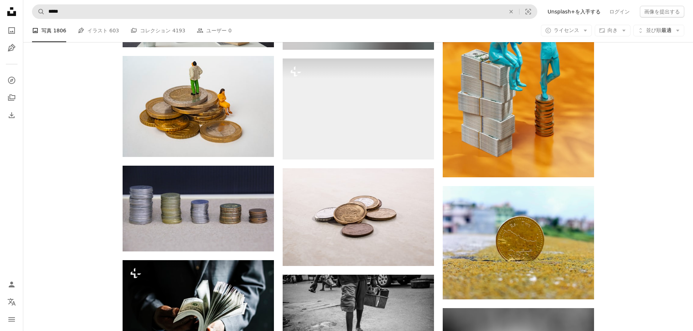
scroll to position [327, 0]
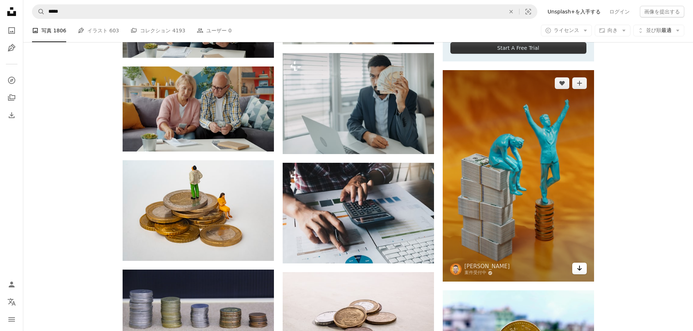
click at [583, 272] on link "Arrow pointing down" at bounding box center [579, 269] width 15 height 12
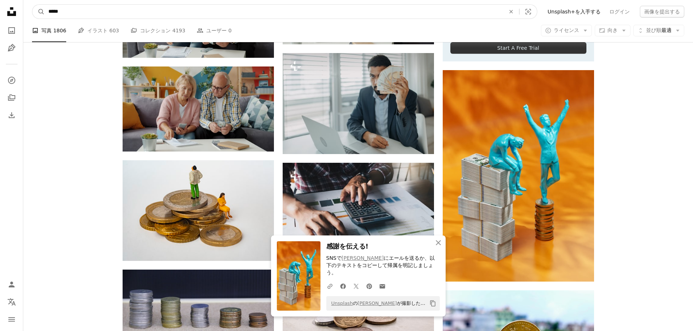
click at [120, 10] on input "*****" at bounding box center [274, 12] width 458 height 14
type input "*"
type input "***"
click button "A magnifying glass" at bounding box center [38, 12] width 12 height 14
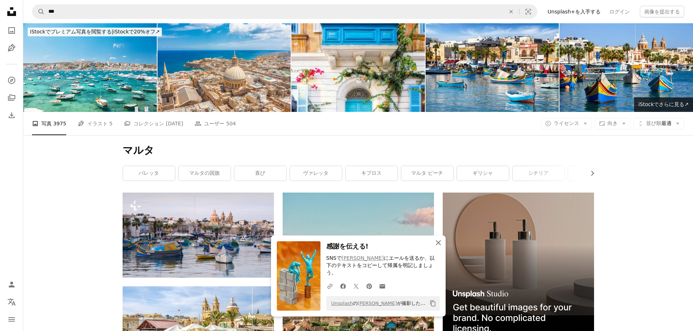
click at [438, 246] on icon "button" at bounding box center [438, 243] width 5 height 5
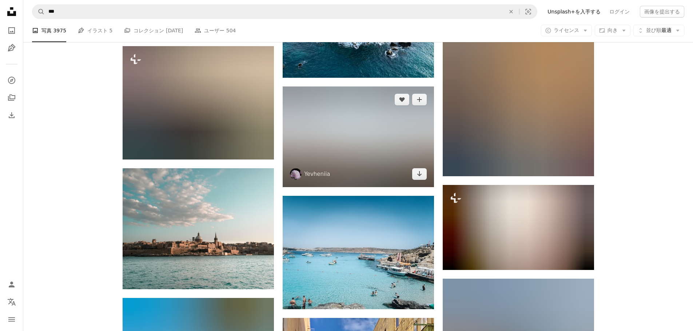
scroll to position [2838, 0]
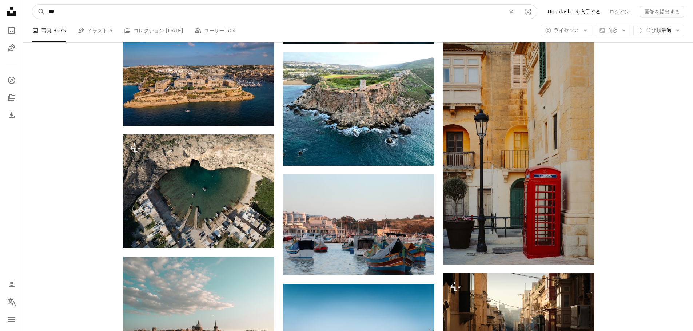
click at [84, 13] on input "***" at bounding box center [274, 12] width 458 height 14
type input "*"
type input "**********"
click button "A magnifying glass" at bounding box center [38, 12] width 12 height 14
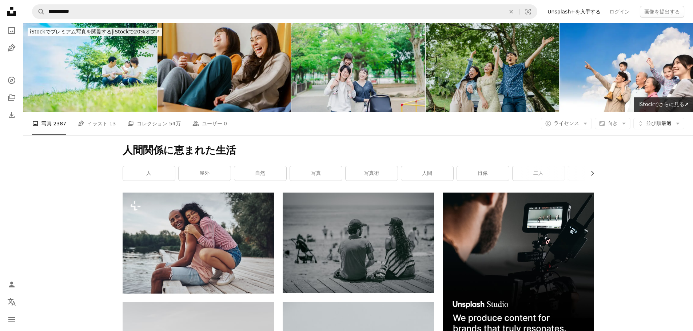
click at [221, 78] on img at bounding box center [225, 67] width 134 height 89
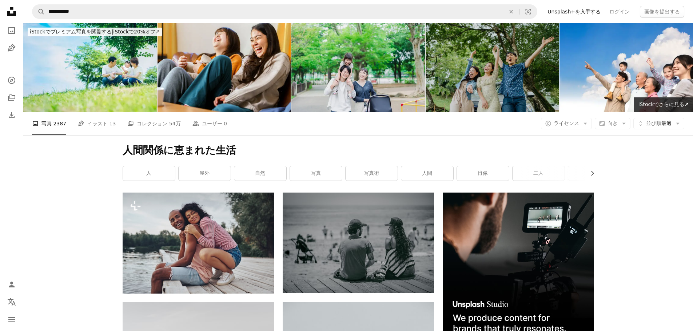
click at [473, 85] on img at bounding box center [493, 67] width 134 height 89
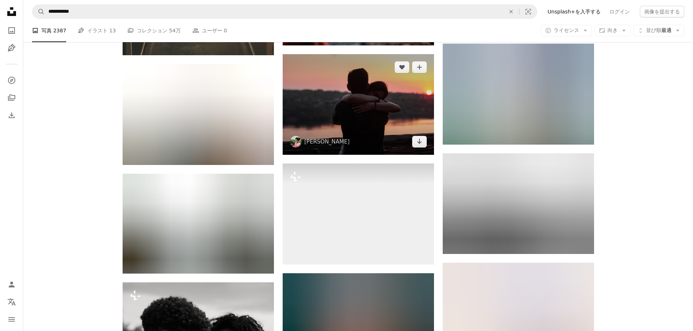
scroll to position [10953, 0]
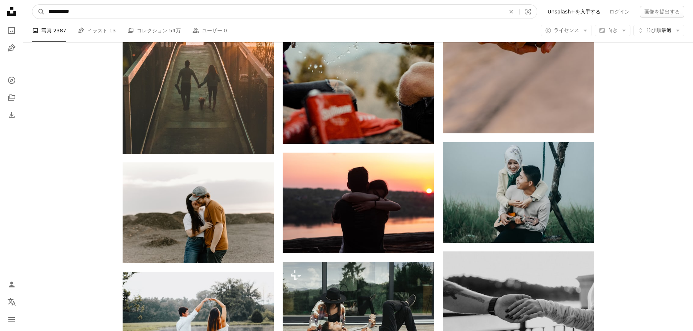
click at [105, 13] on input "**********" at bounding box center [274, 12] width 458 height 14
type input "*"
type input "**"
click button "A magnifying glass" at bounding box center [38, 12] width 12 height 14
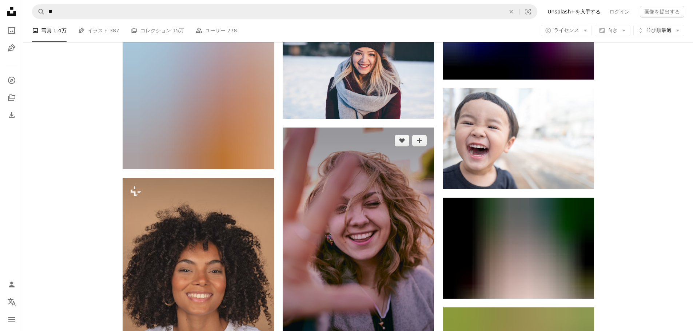
scroll to position [8624, 0]
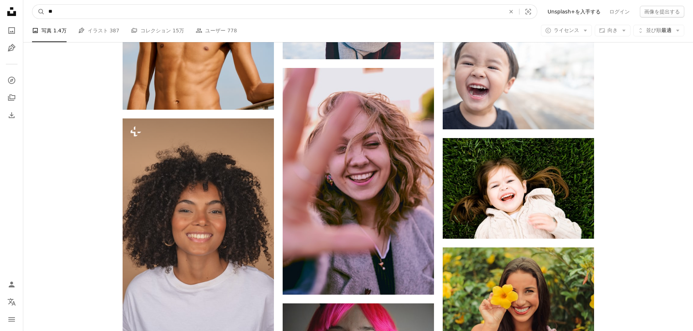
click at [68, 9] on input "**" at bounding box center [274, 12] width 458 height 14
type input "*"
type input "**********"
click button "A magnifying glass" at bounding box center [38, 12] width 12 height 14
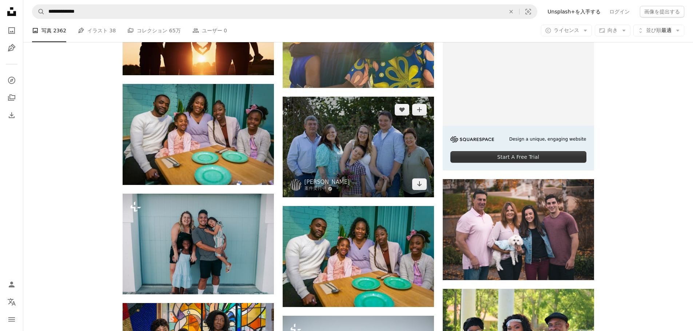
scroll to position [36, 0]
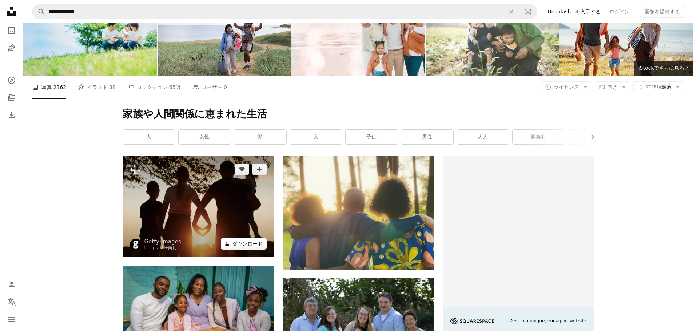
click at [254, 250] on button "A lock ダウンロード" at bounding box center [244, 244] width 46 height 12
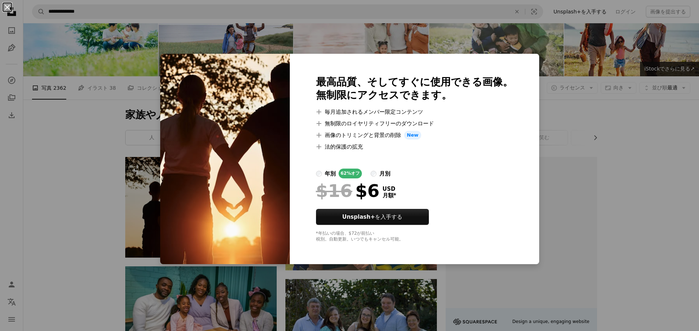
click at [11, 6] on button "An X shape" at bounding box center [7, 7] width 9 height 9
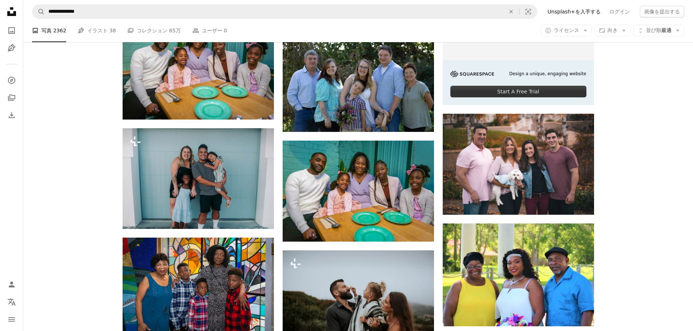
scroll to position [291, 0]
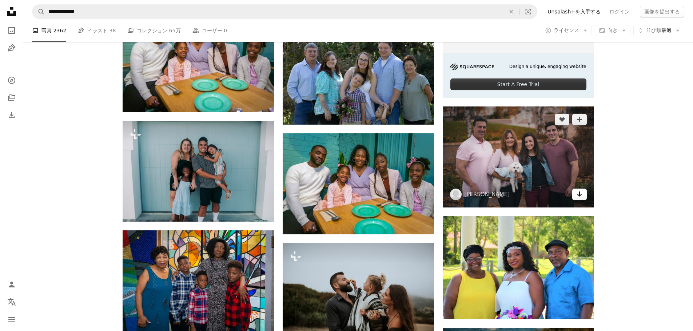
click at [574, 194] on link "Arrow pointing down" at bounding box center [579, 195] width 15 height 12
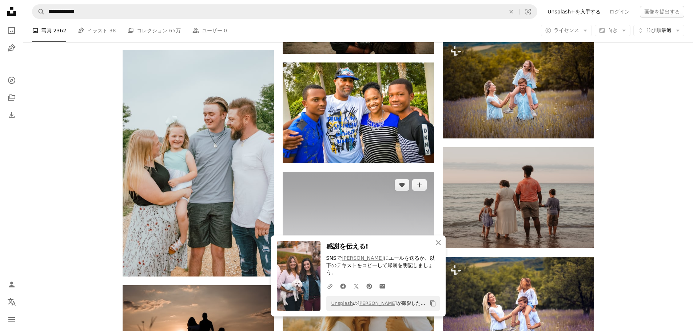
scroll to position [582, 0]
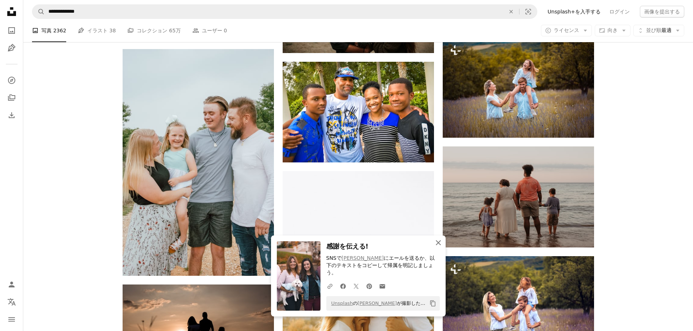
click at [437, 246] on icon "button" at bounding box center [438, 243] width 5 height 5
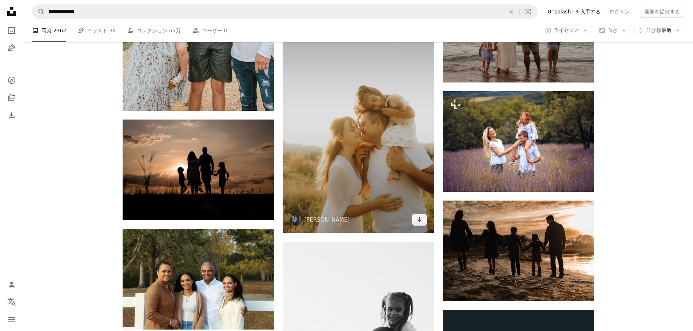
scroll to position [764, 0]
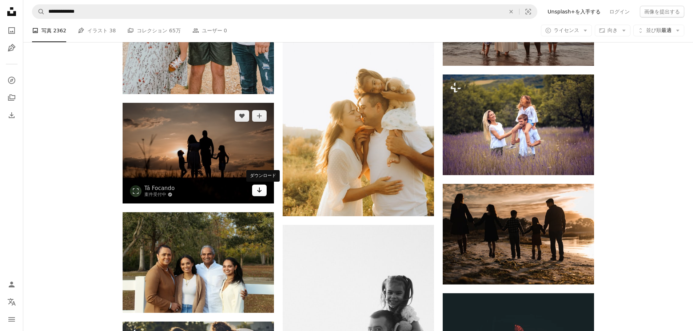
click at [254, 193] on link "Arrow pointing down" at bounding box center [259, 191] width 15 height 12
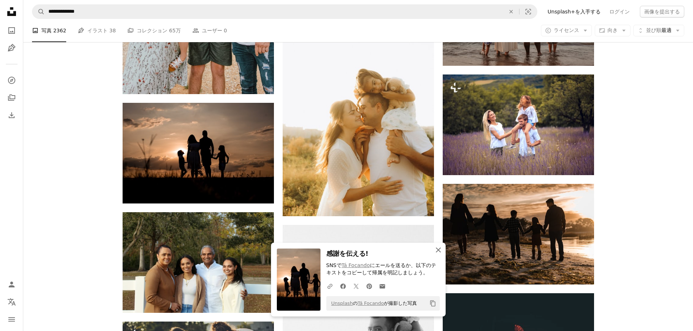
click at [436, 252] on icon "An X shape" at bounding box center [438, 250] width 9 height 9
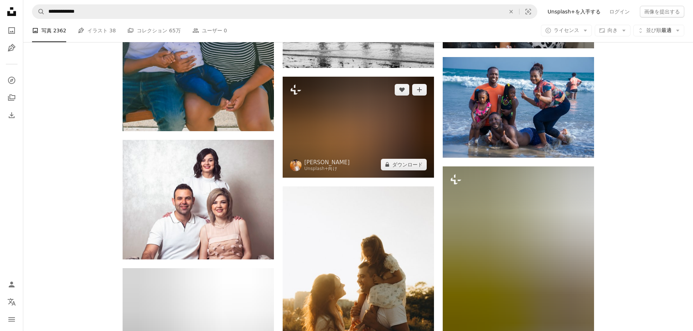
scroll to position [3020, 0]
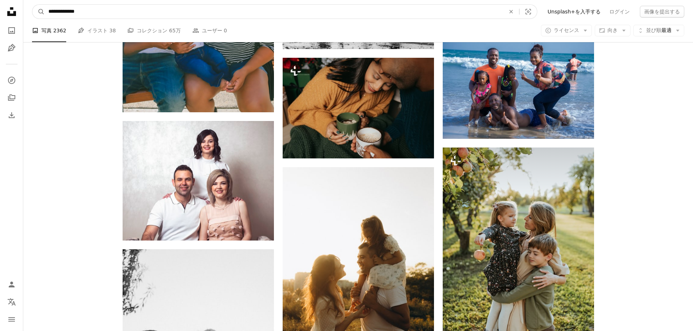
drag, startPoint x: 122, startPoint y: 13, endPoint x: 31, endPoint y: 9, distance: 90.7
click at [31, 9] on nav "**********" at bounding box center [358, 11] width 670 height 23
type input "**"
click button "A magnifying glass" at bounding box center [38, 12] width 12 height 14
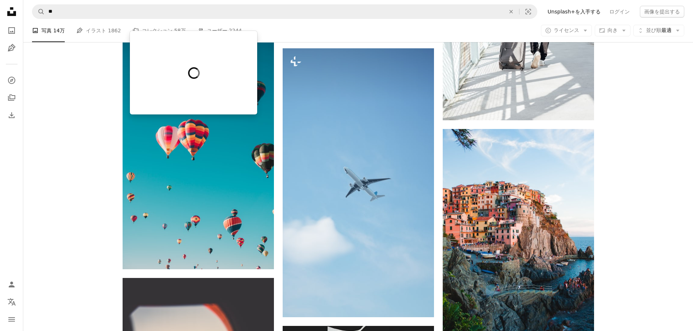
scroll to position [728, 0]
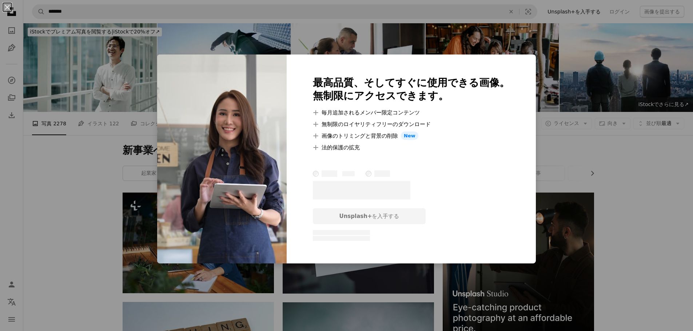
scroll to position [1092, 0]
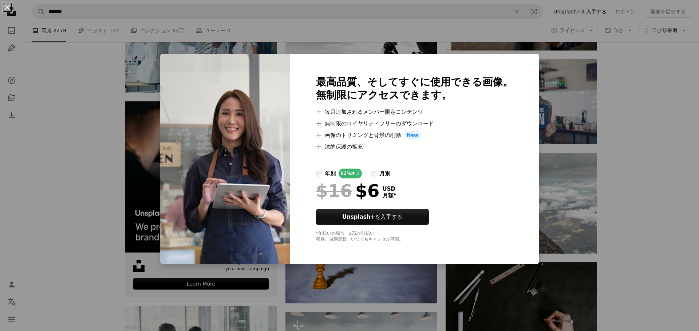
click at [8, 8] on button "An X shape" at bounding box center [7, 7] width 9 height 9
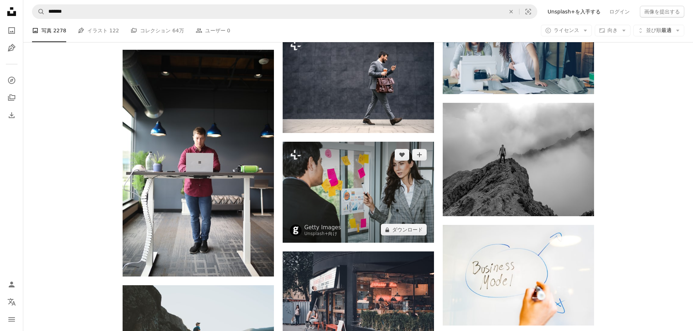
scroll to position [1674, 0]
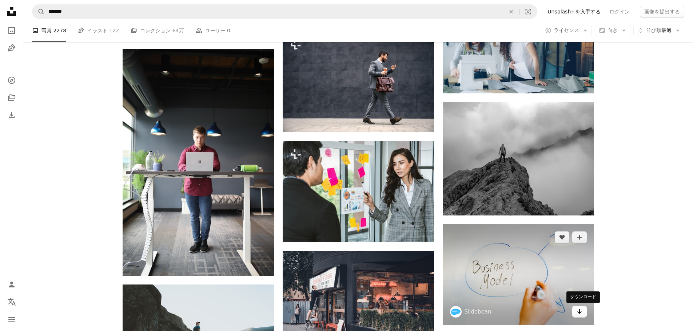
click at [581, 314] on icon "Arrow pointing down" at bounding box center [580, 311] width 6 height 9
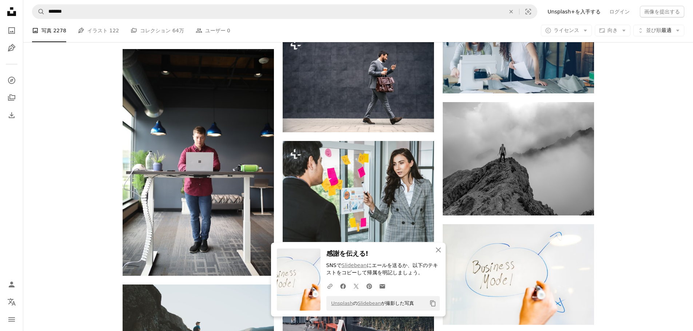
click at [420, 277] on p "SNSで Slidebean にエールを送るか、以下のテキストをコピーして帰属を明記しましょう。" at bounding box center [383, 269] width 114 height 15
click at [433, 250] on button "An X shape 閉じる" at bounding box center [438, 250] width 15 height 15
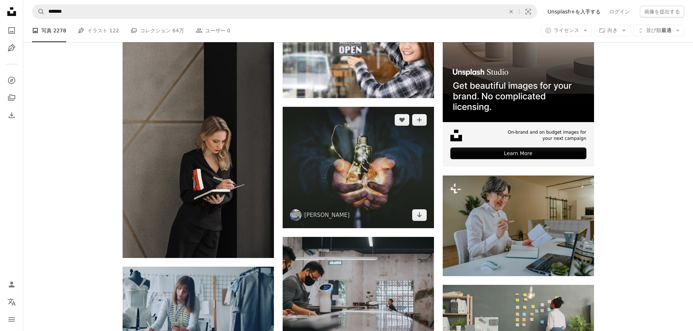
scroll to position [2038, 0]
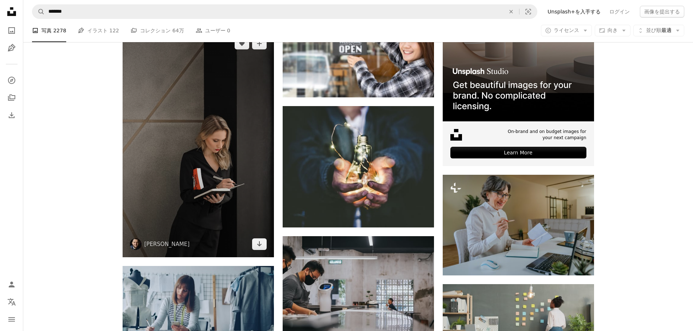
drag, startPoint x: 246, startPoint y: 149, endPoint x: 212, endPoint y: 132, distance: 37.9
click at [212, 132] on img at bounding box center [198, 144] width 151 height 227
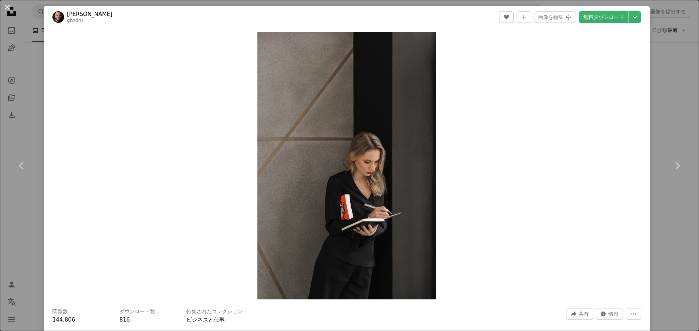
click at [5, 5] on button "An X shape" at bounding box center [7, 7] width 9 height 9
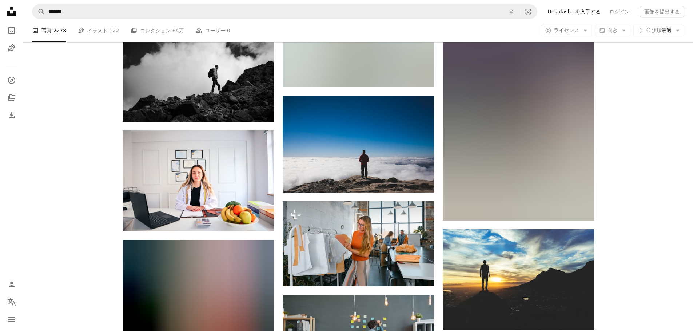
scroll to position [2838, 0]
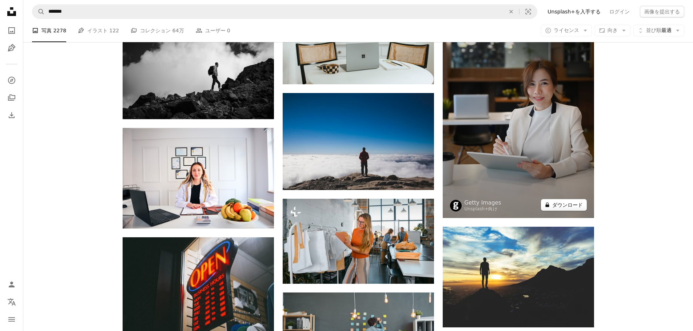
click at [572, 207] on button "A lock ダウンロード" at bounding box center [564, 205] width 46 height 12
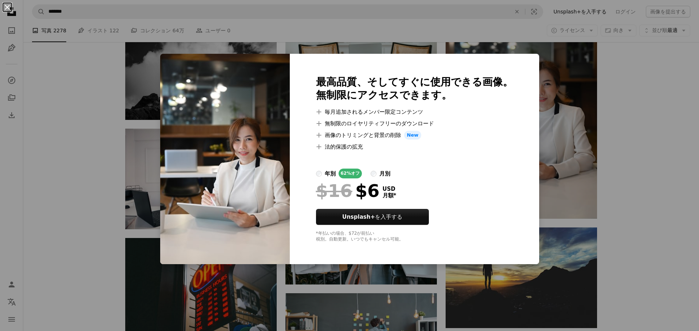
click at [5, 6] on button "An X shape" at bounding box center [7, 7] width 9 height 9
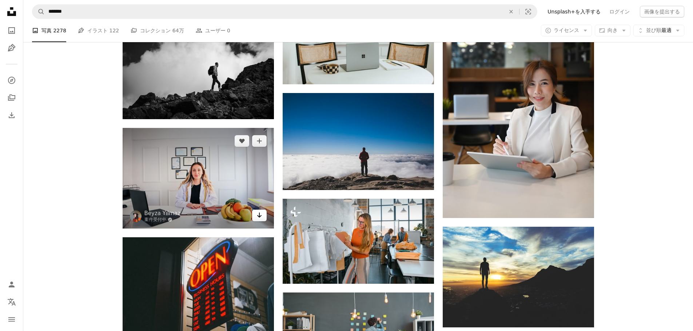
click at [254, 215] on link "Arrow pointing down" at bounding box center [259, 216] width 15 height 12
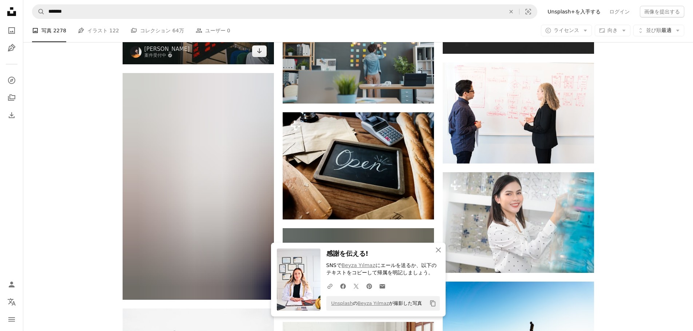
scroll to position [3129, 0]
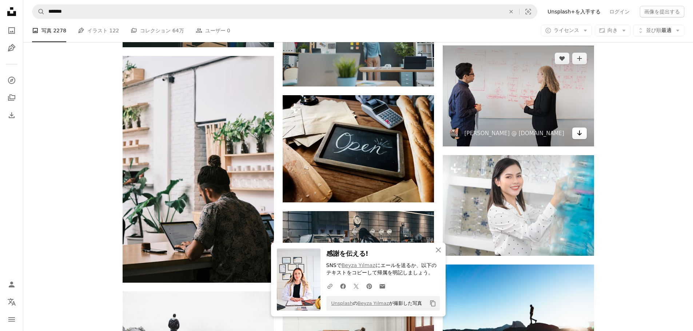
click at [580, 131] on icon "ダウンロード" at bounding box center [579, 133] width 5 height 5
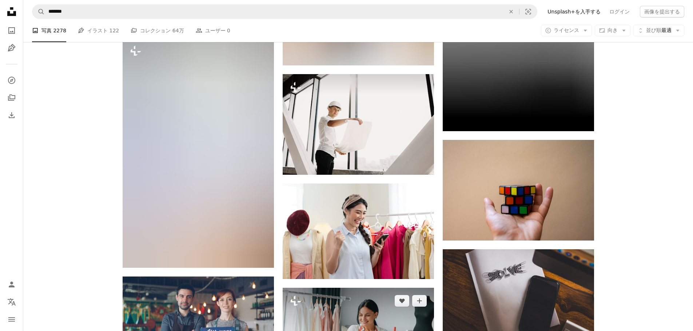
scroll to position [4476, 0]
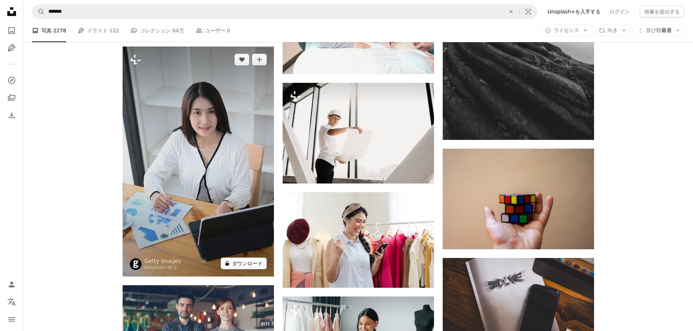
click at [250, 262] on button "A lock ダウンロード" at bounding box center [244, 264] width 46 height 12
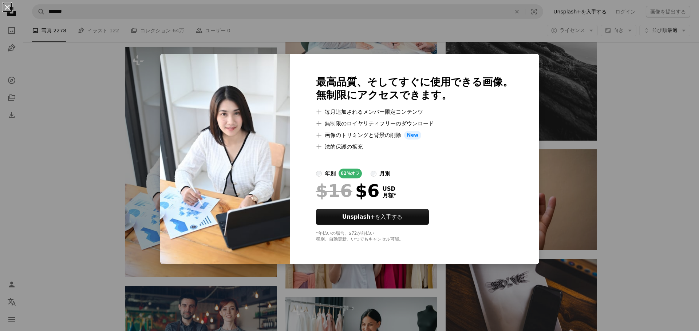
click at [7, 11] on button "An X shape" at bounding box center [7, 7] width 9 height 9
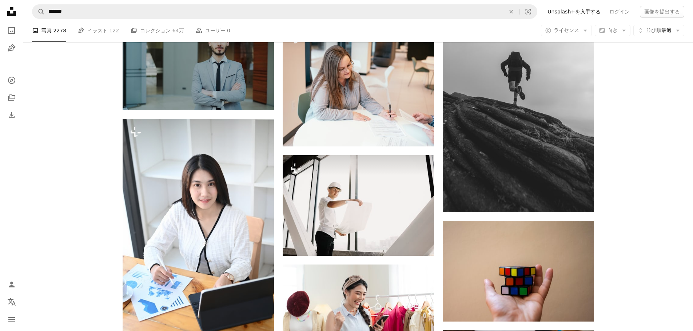
scroll to position [4403, 0]
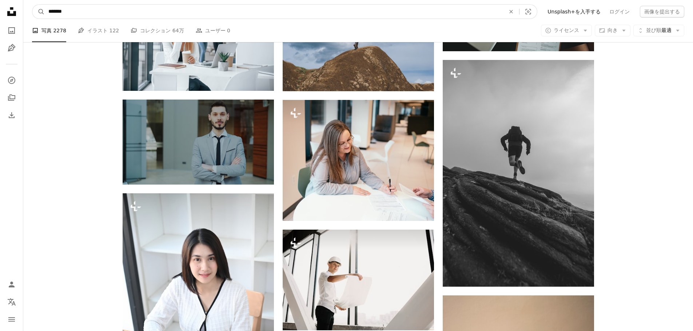
drag, startPoint x: 132, startPoint y: 9, endPoint x: 29, endPoint y: 3, distance: 102.8
click at [29, 3] on nav "A magnifying glass ******* An X shape Visual search Filters Unsplash+を入手する ログイン…" at bounding box center [358, 11] width 670 height 23
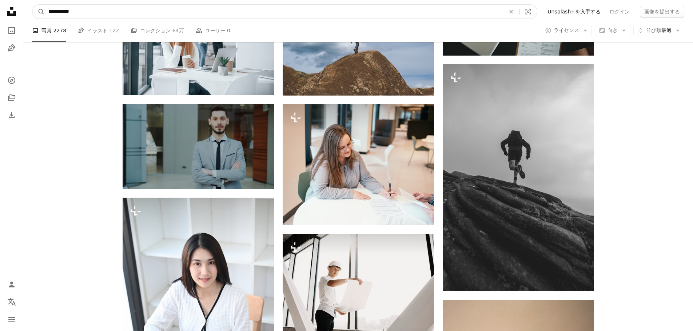
type input "********"
click button "A magnifying glass" at bounding box center [38, 12] width 12 height 14
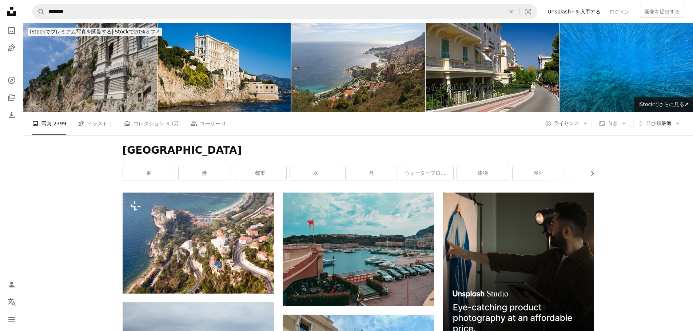
click at [102, 76] on img at bounding box center [90, 67] width 134 height 89
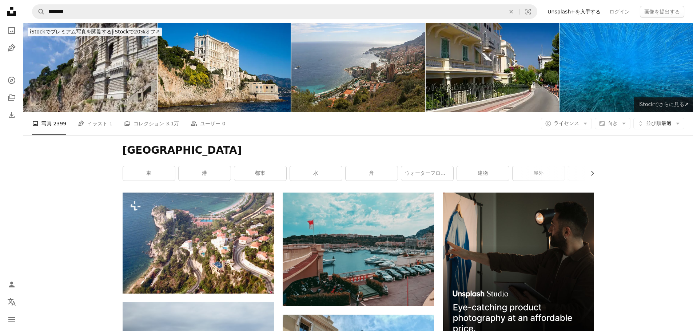
click at [669, 105] on span "iStockでさらに見る ↗" at bounding box center [664, 105] width 50 height 6
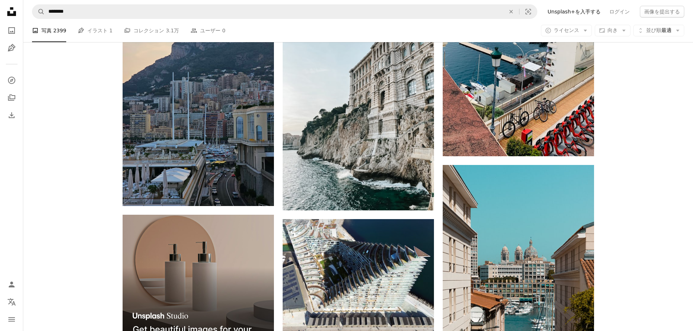
scroll to position [1237, 0]
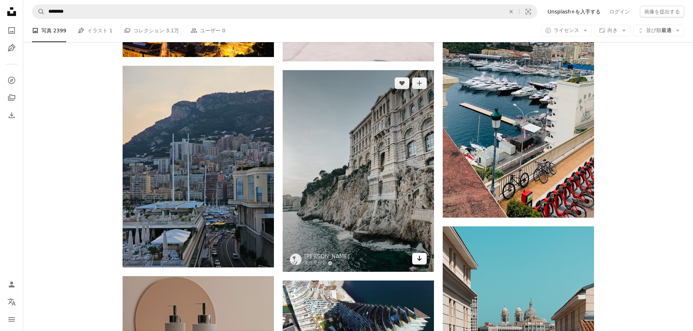
click at [422, 259] on icon "Arrow pointing down" at bounding box center [420, 258] width 6 height 9
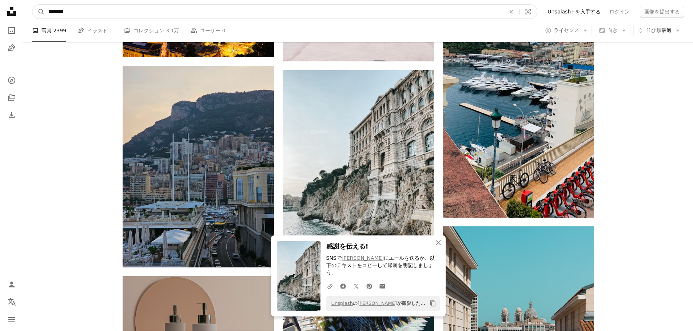
click at [98, 18] on input "********" at bounding box center [274, 12] width 458 height 14
type input "*"
type input "*********"
click at [100, 12] on input "*********" at bounding box center [274, 12] width 458 height 14
type input "**********"
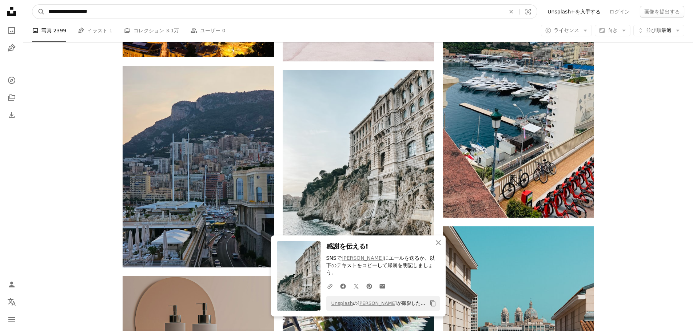
click button "A magnifying glass" at bounding box center [38, 12] width 12 height 14
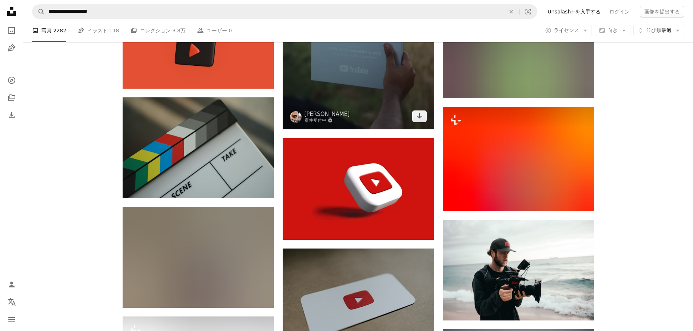
scroll to position [291, 0]
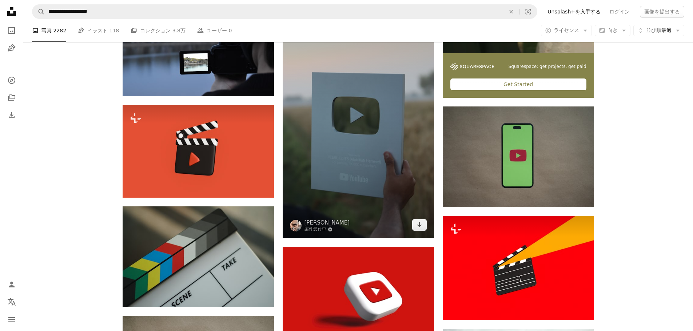
drag, startPoint x: 376, startPoint y: 132, endPoint x: 338, endPoint y: 180, distance: 61.3
click at [338, 180] on img at bounding box center [358, 124] width 151 height 227
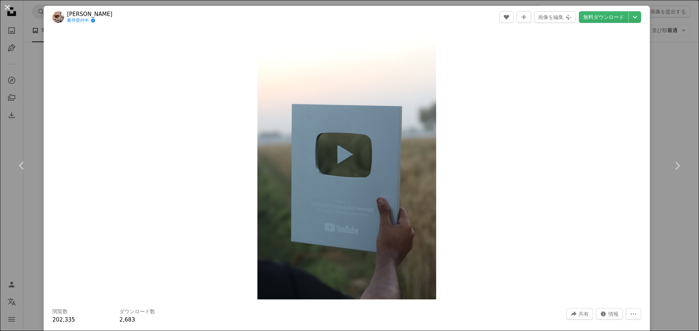
click at [3, 7] on button "An X shape" at bounding box center [7, 7] width 9 height 9
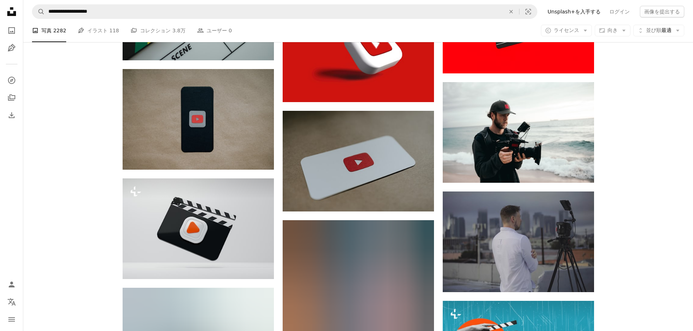
scroll to position [582, 0]
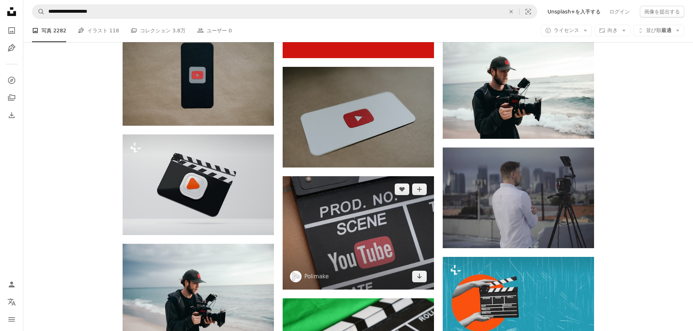
drag, startPoint x: 400, startPoint y: 238, endPoint x: 374, endPoint y: 221, distance: 31.3
click at [374, 221] on img at bounding box center [358, 233] width 151 height 114
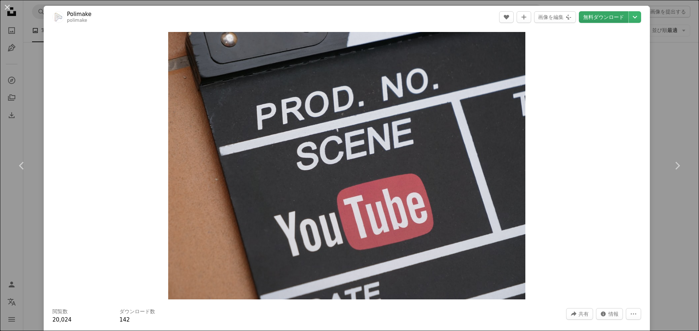
click at [614, 12] on link "無料ダウンロード" at bounding box center [603, 17] width 49 height 12
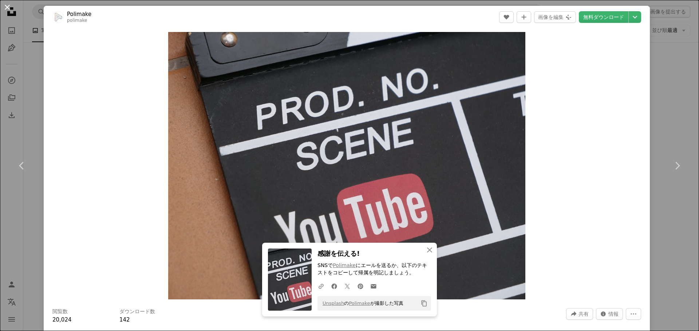
click at [8, 6] on button "An X shape" at bounding box center [7, 7] width 9 height 9
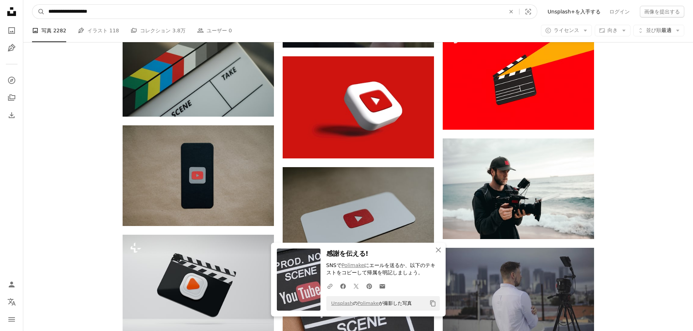
scroll to position [426, 0]
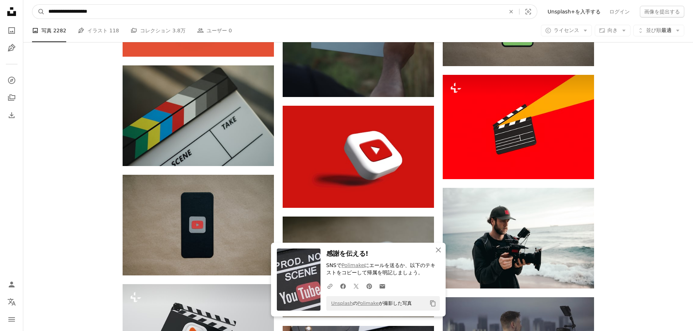
drag, startPoint x: 139, startPoint y: 11, endPoint x: 31, endPoint y: 0, distance: 109.0
click at [31, 0] on nav "**********" at bounding box center [358, 11] width 670 height 23
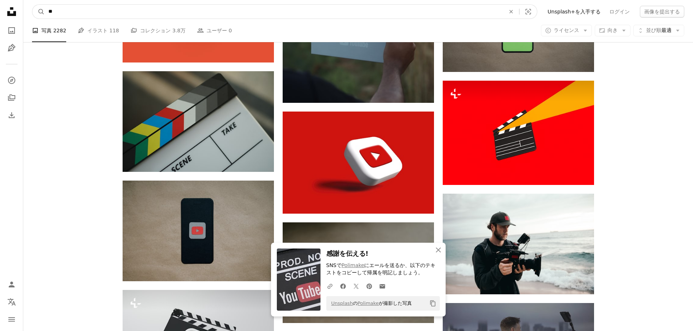
type input "**"
click button "A magnifying glass" at bounding box center [38, 12] width 12 height 14
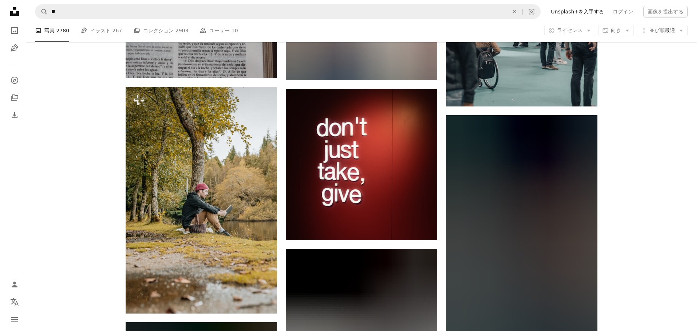
scroll to position [11608, 0]
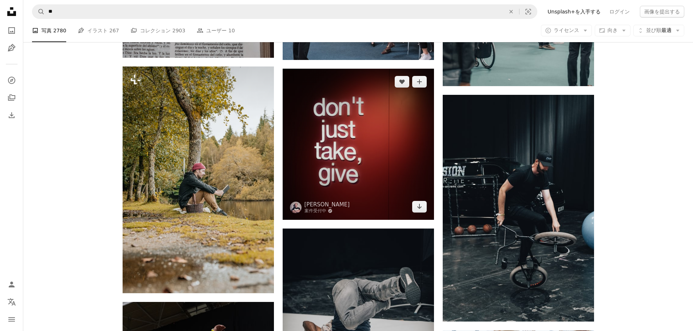
drag, startPoint x: 381, startPoint y: 154, endPoint x: 307, endPoint y: 177, distance: 77.6
click at [307, 177] on img at bounding box center [358, 144] width 151 height 151
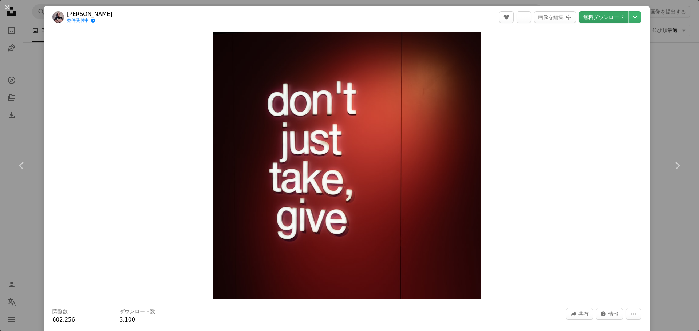
click at [600, 18] on link "無料ダウンロード" at bounding box center [603, 17] width 49 height 12
